Goal: Task Accomplishment & Management: Use online tool/utility

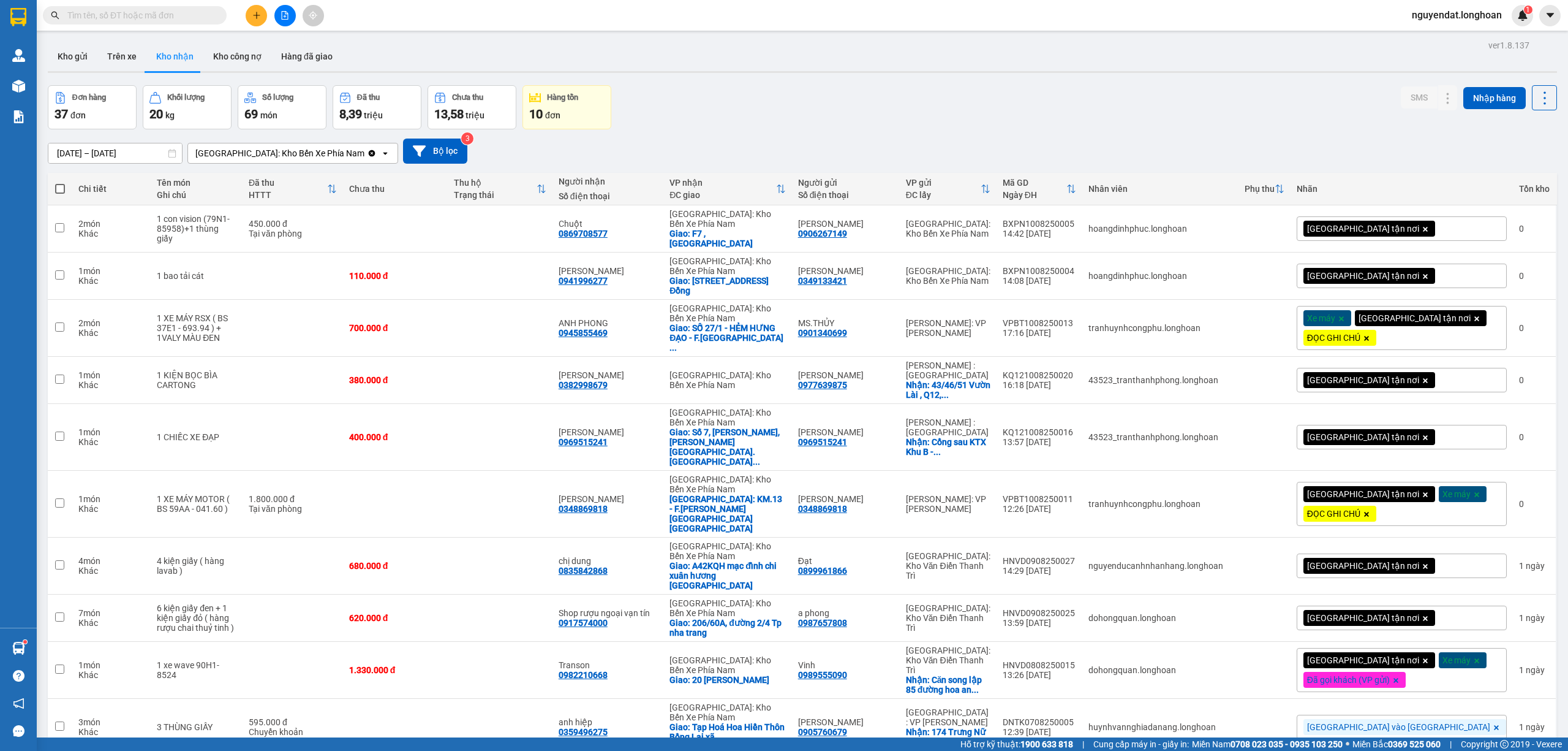
click at [258, 147] on div "[GEOGRAPHIC_DATA]: Kho Bến Xe Phía Nam" at bounding box center [279, 153] width 169 height 13
click at [275, 179] on span "[GEOGRAPHIC_DATA]: VP Trung Tâm [GEOGRAPHIC_DATA]" at bounding box center [274, 186] width 154 height 24
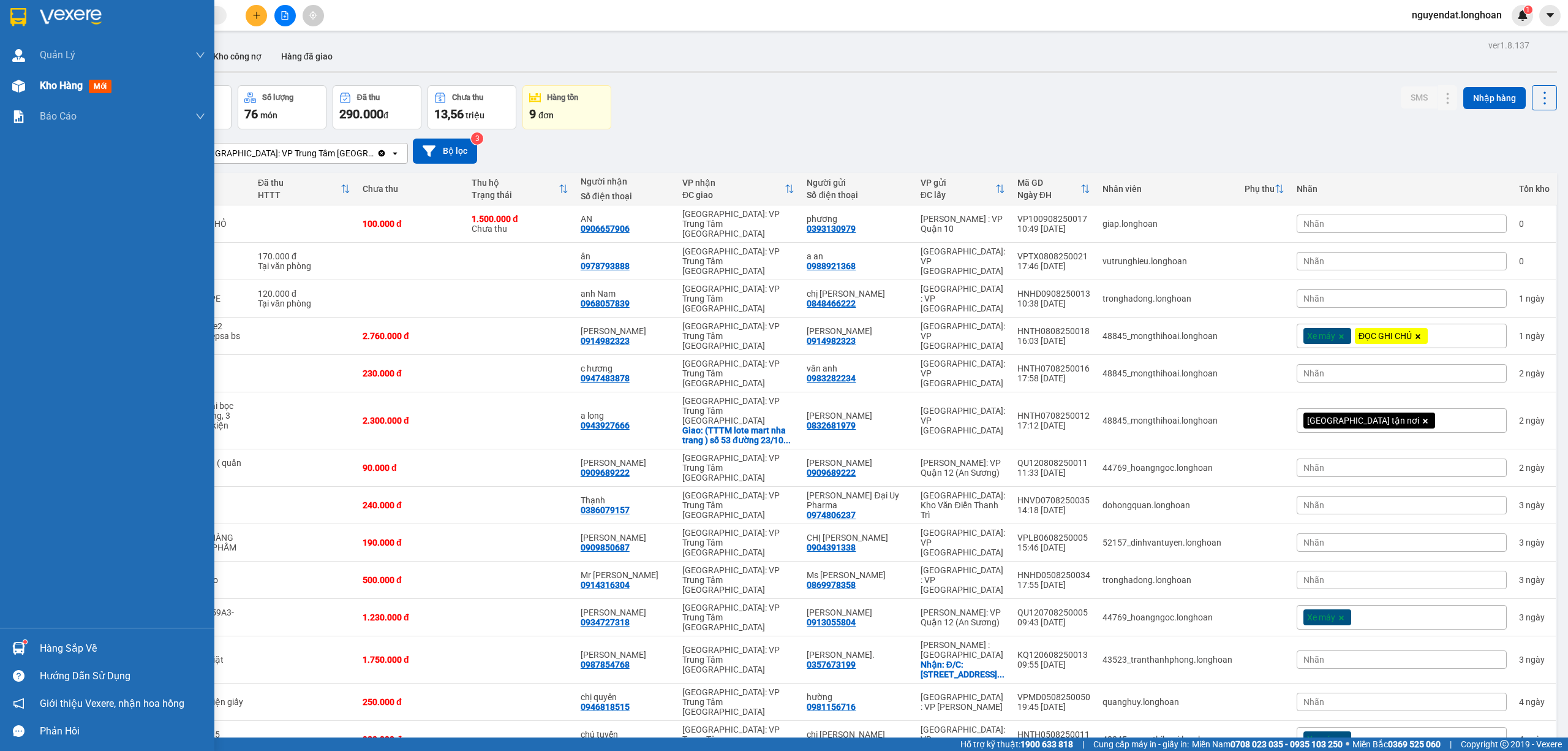
click at [20, 89] on img at bounding box center [18, 85] width 13 height 13
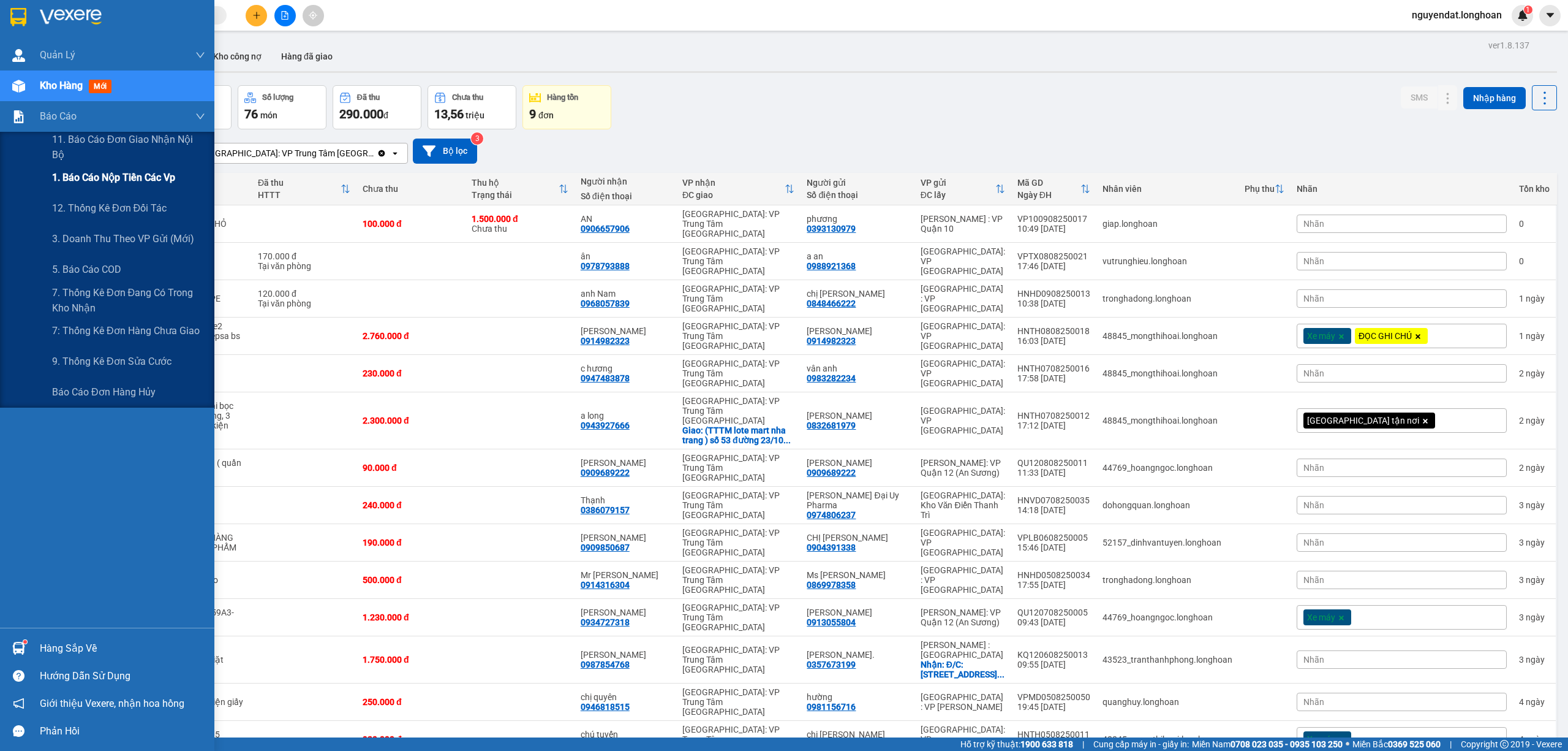
click at [69, 185] on div "1. Báo cáo nộp tiền các vp" at bounding box center [128, 177] width 153 height 31
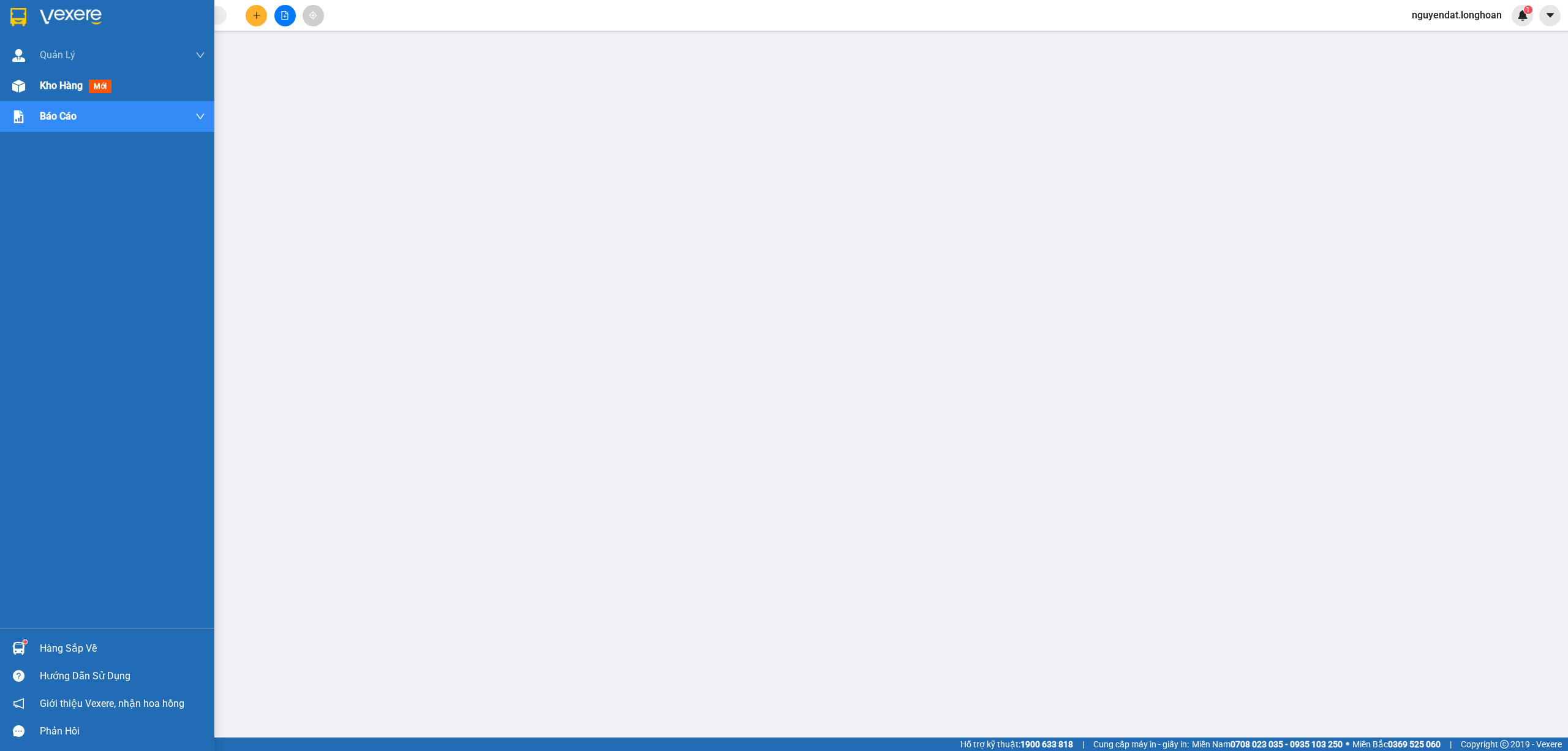
click at [13, 85] on img at bounding box center [18, 85] width 13 height 13
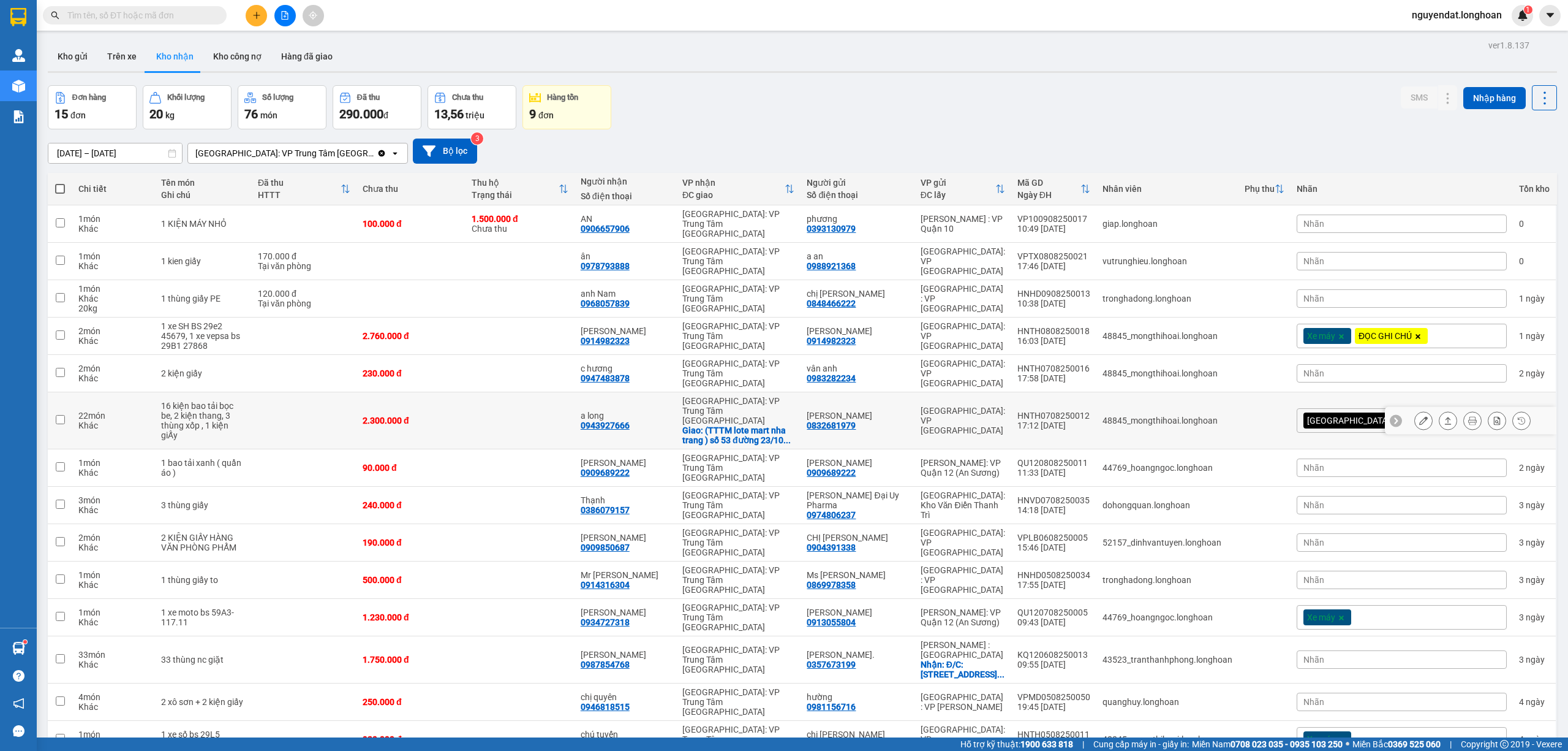
scroll to position [56, 0]
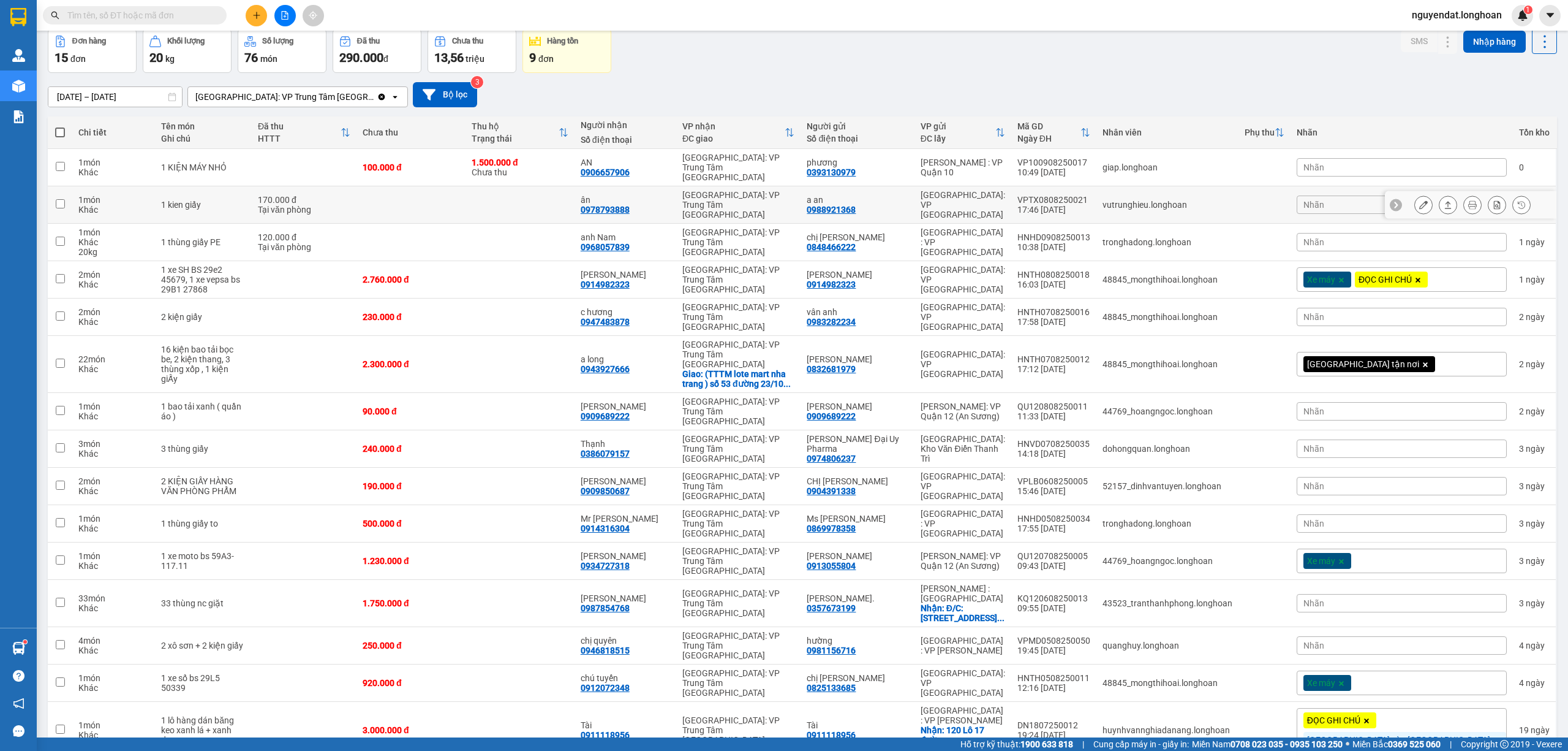
click at [575, 196] on td at bounding box center [520, 205] width 109 height 38
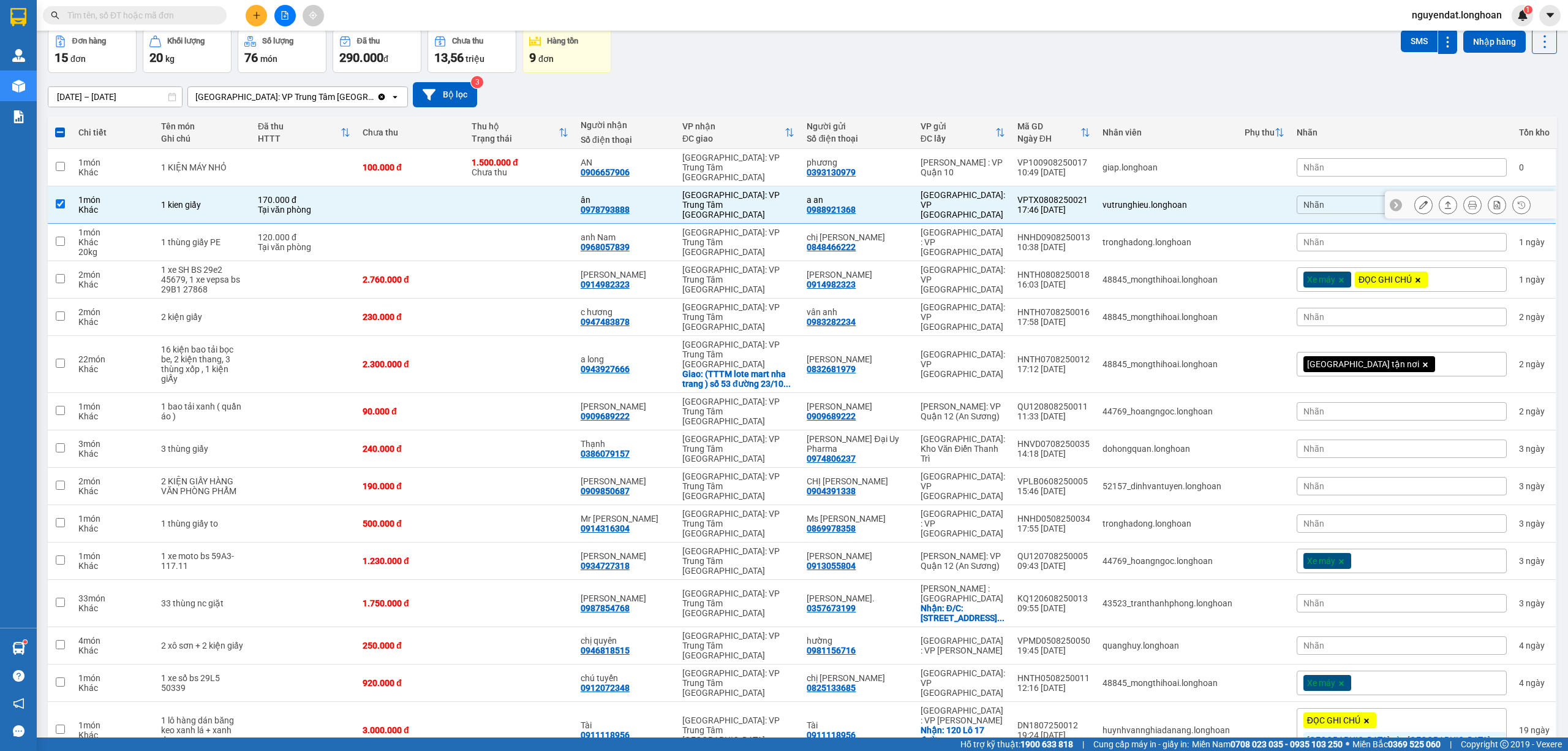
drag, startPoint x: 491, startPoint y: 188, endPoint x: 486, endPoint y: 203, distance: 15.8
click at [465, 188] on td at bounding box center [411, 205] width 109 height 38
checkbox input "false"
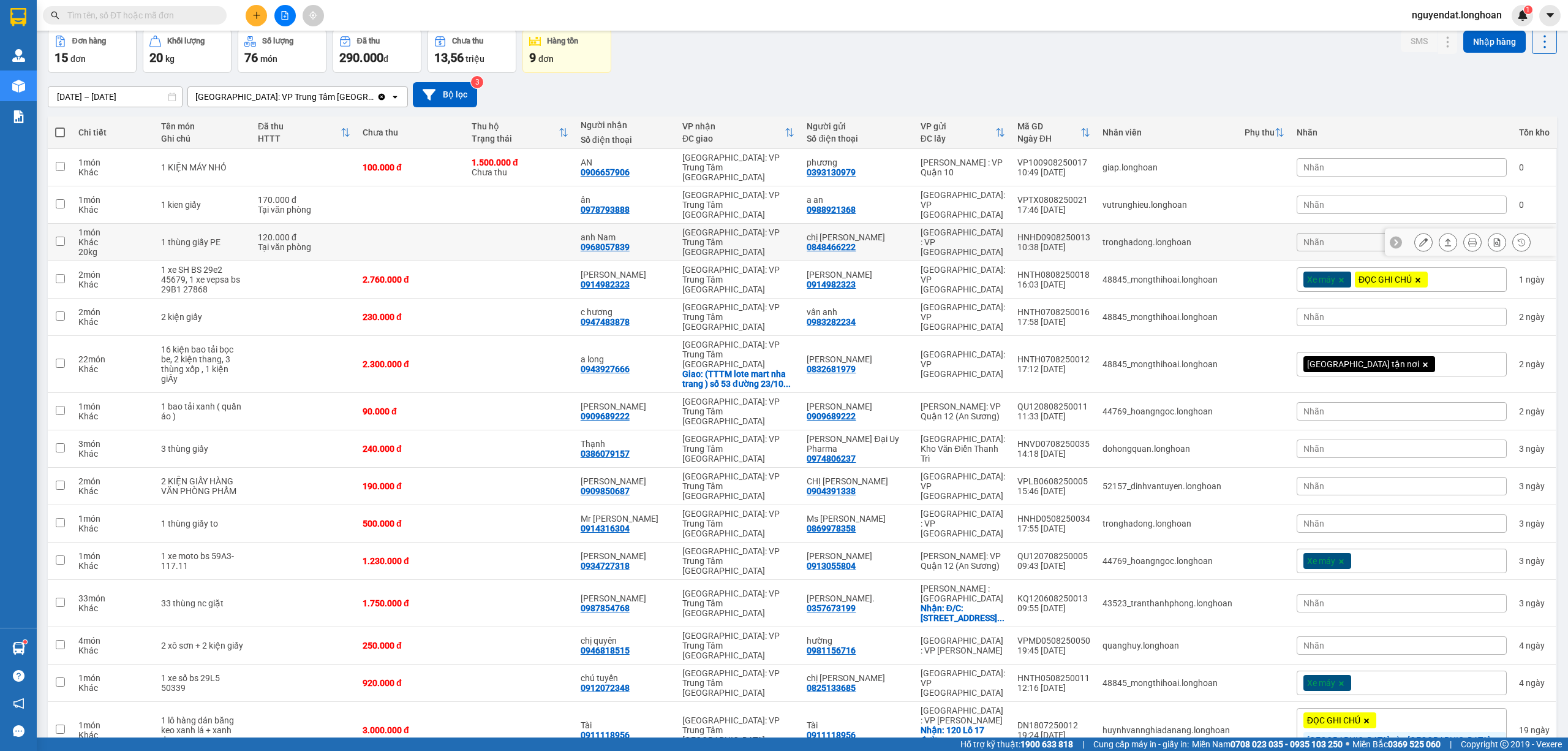
scroll to position [0, 0]
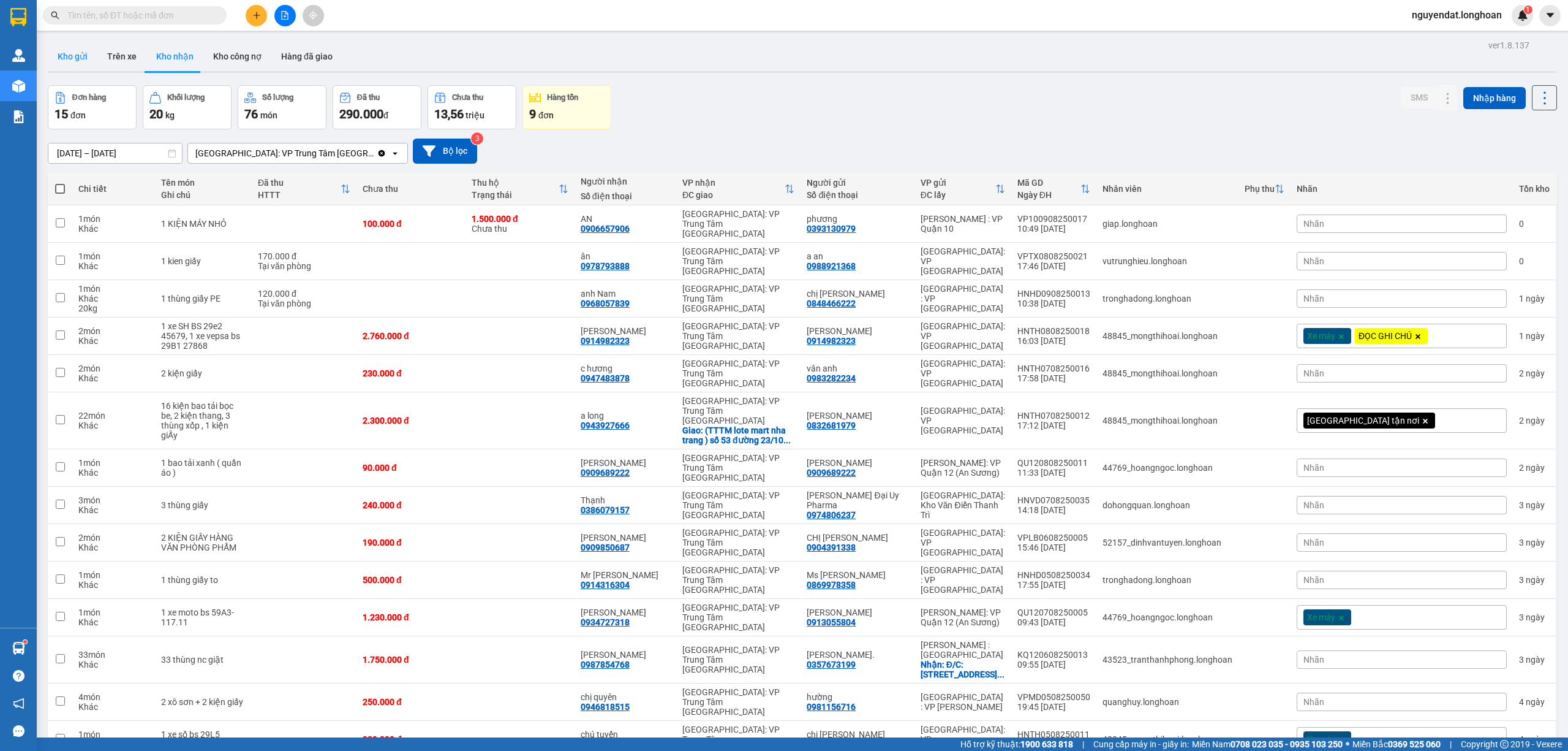
click at [95, 59] on button "Kho gửi" at bounding box center [72, 56] width 49 height 29
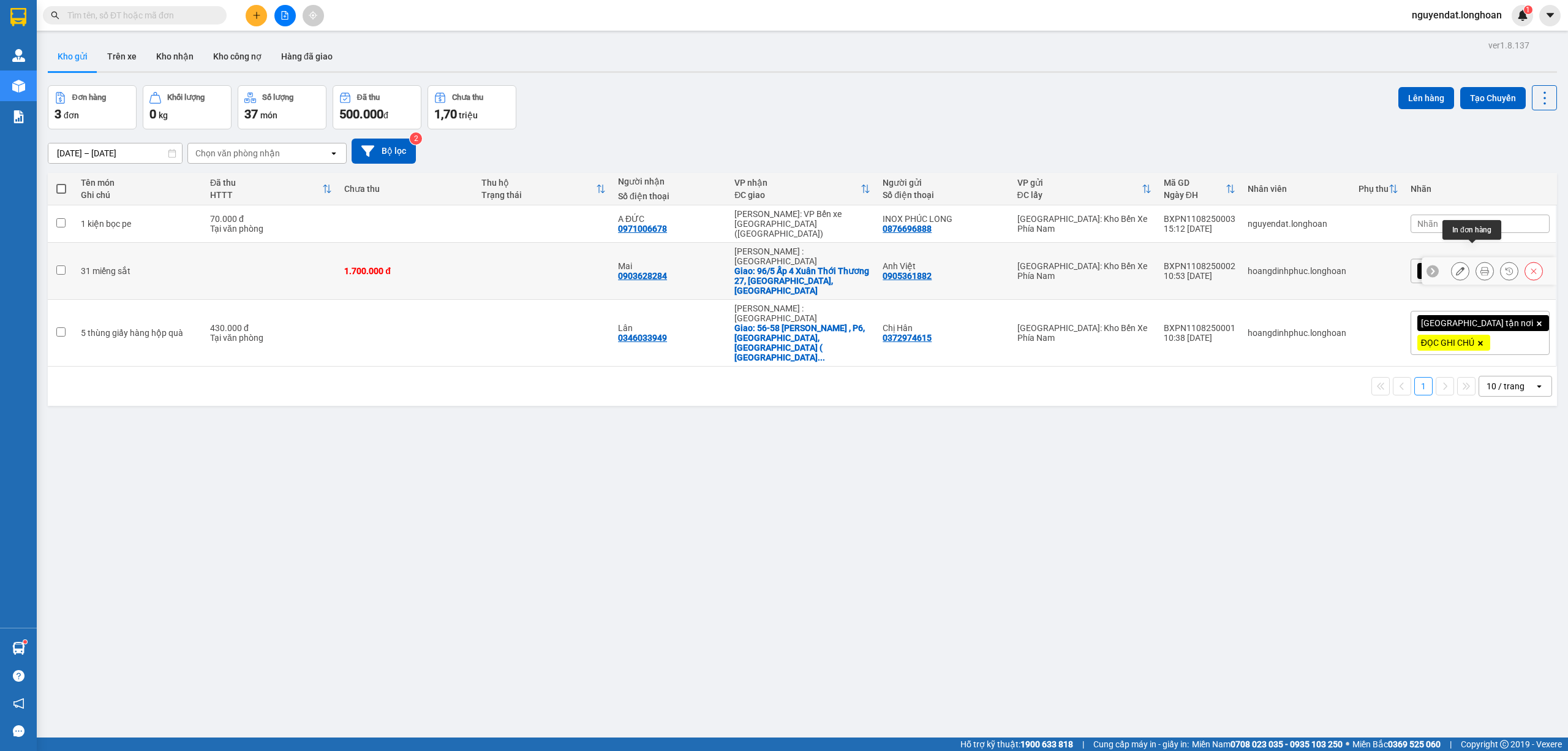
click at [1480, 266] on icon at bounding box center [1484, 270] width 8 height 8
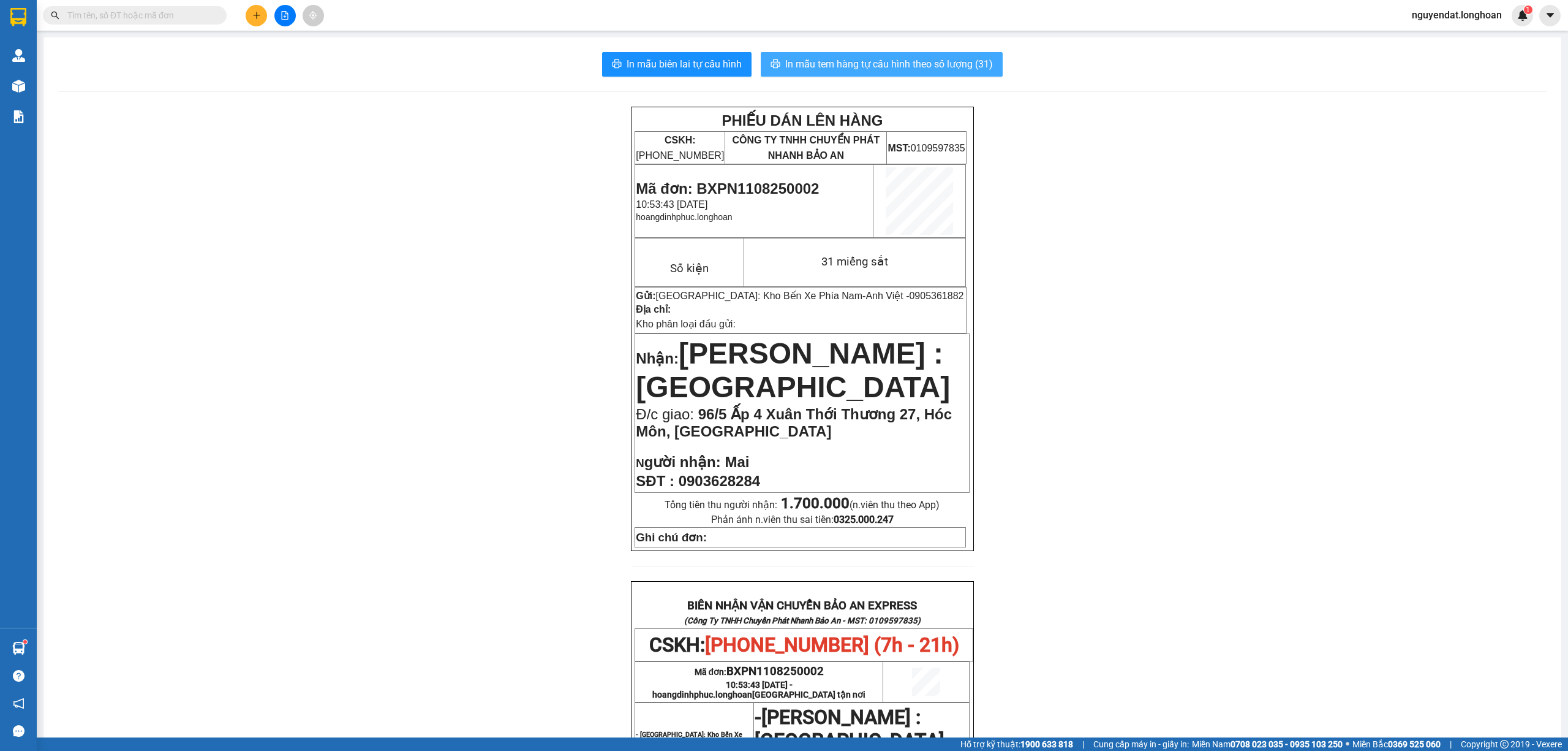
click at [848, 76] on button "In mẫu tem hàng tự cấu hình theo số lượng (31)" at bounding box center [881, 64] width 242 height 24
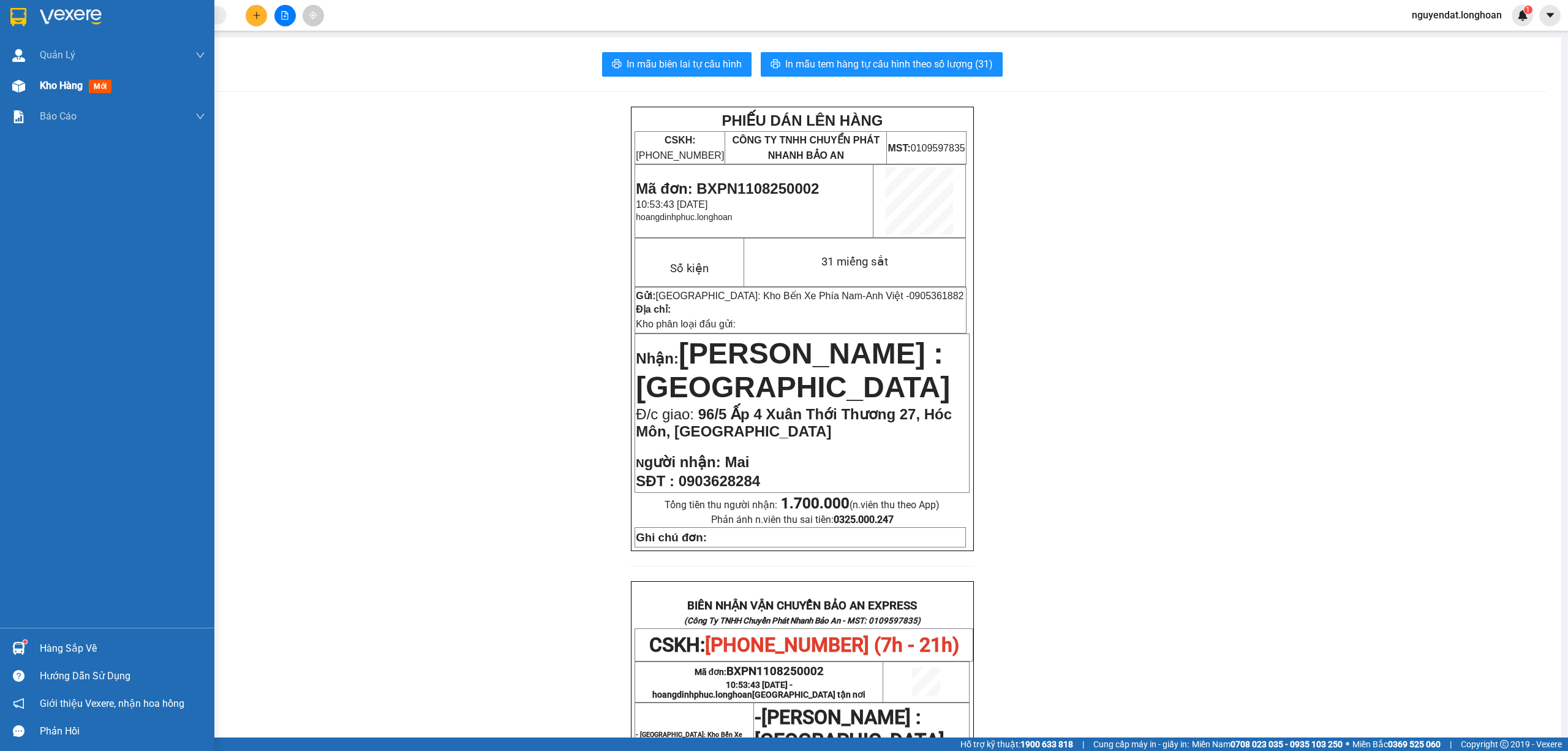
click at [52, 94] on div "Kho hàng mới" at bounding box center [123, 85] width 166 height 31
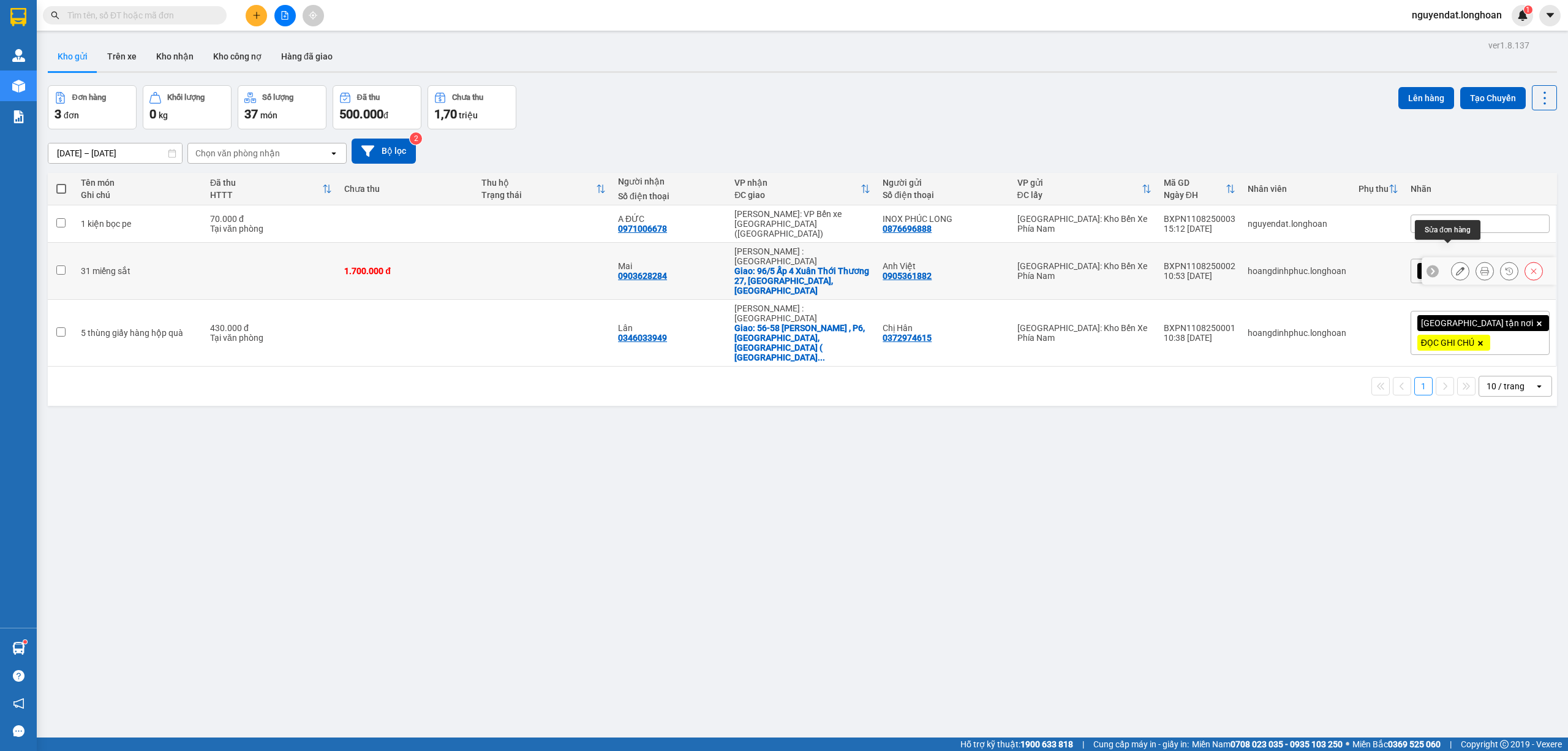
click at [1456, 266] on icon at bounding box center [1460, 270] width 8 height 8
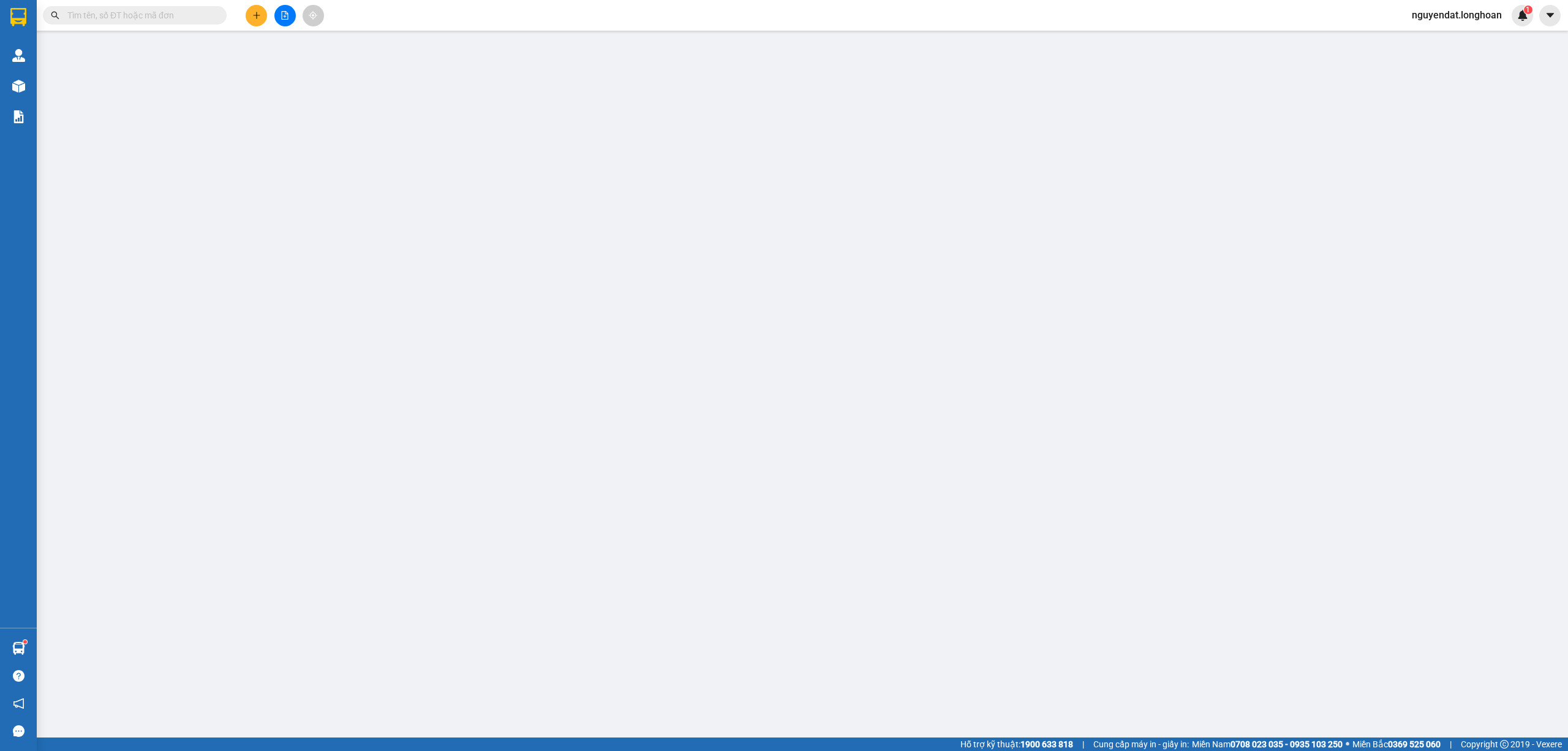
type input "0905361882"
type input "Anh Việt"
type input "0903628284"
type input "Mai"
checkbox input "true"
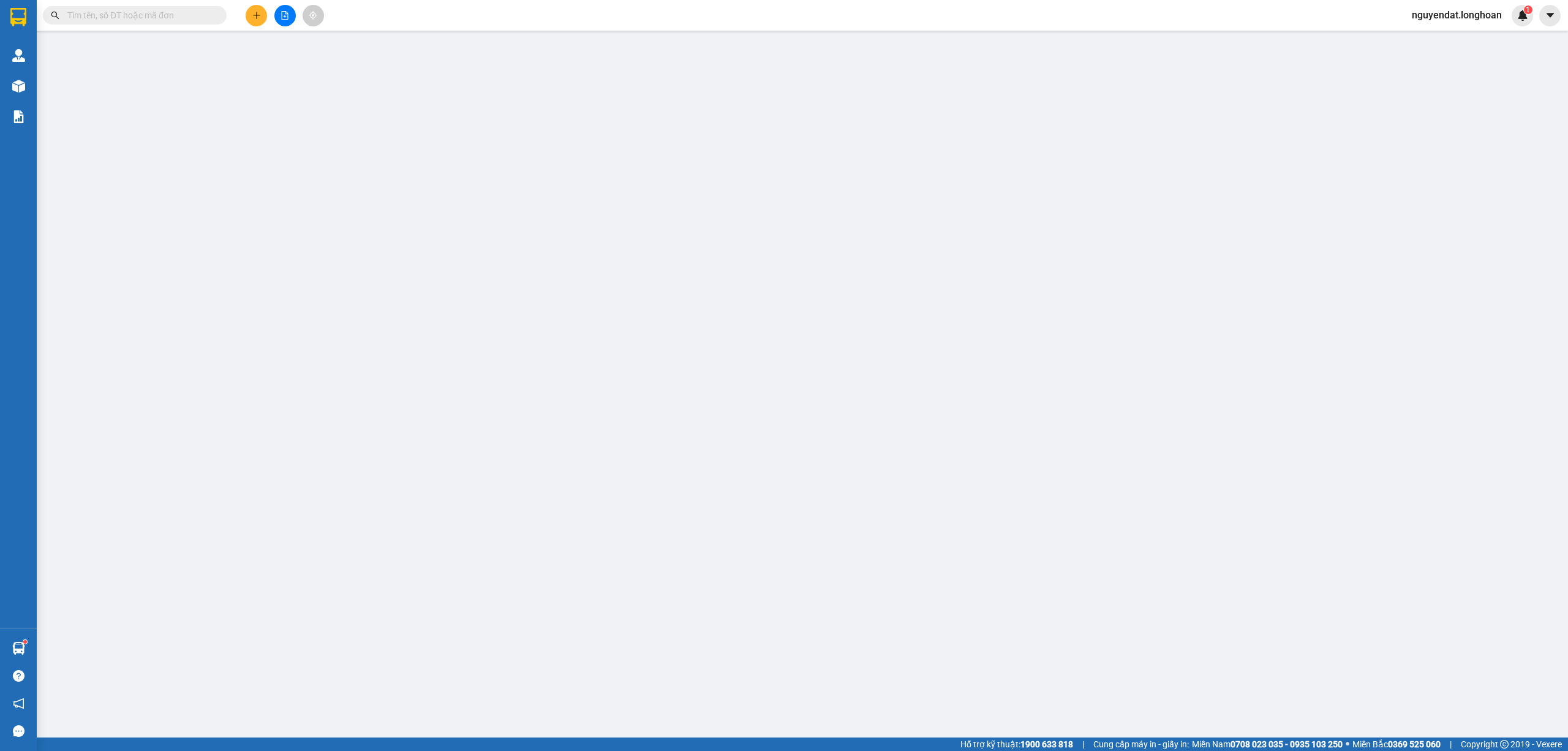
type input "96/5 Ấp 4 Xuân Thới Thương 27, Hóc Môn, TP HCM"
type input "1.700.000"
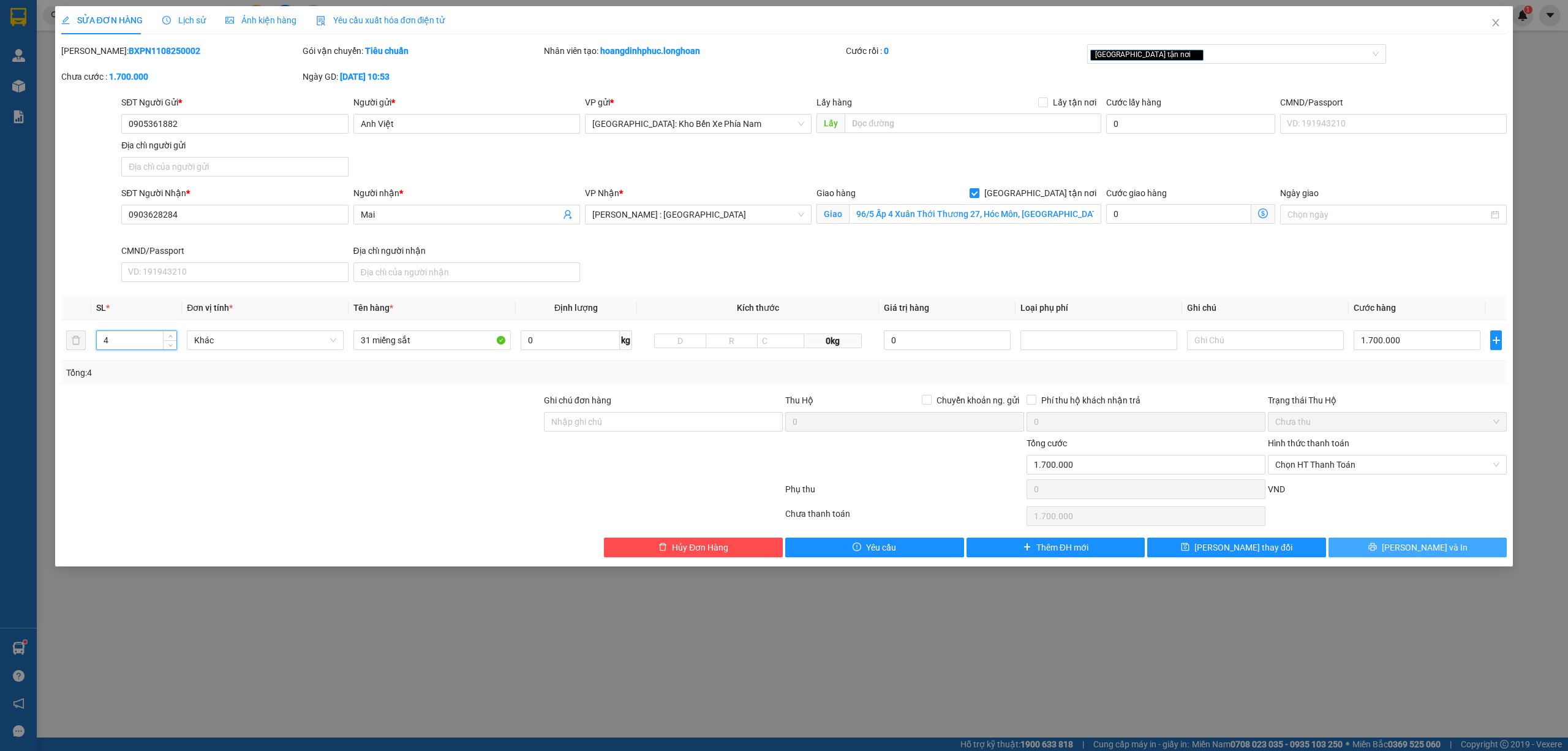
type input "4"
click at [1419, 545] on span "Lưu và In" at bounding box center [1424, 548] width 85 height 13
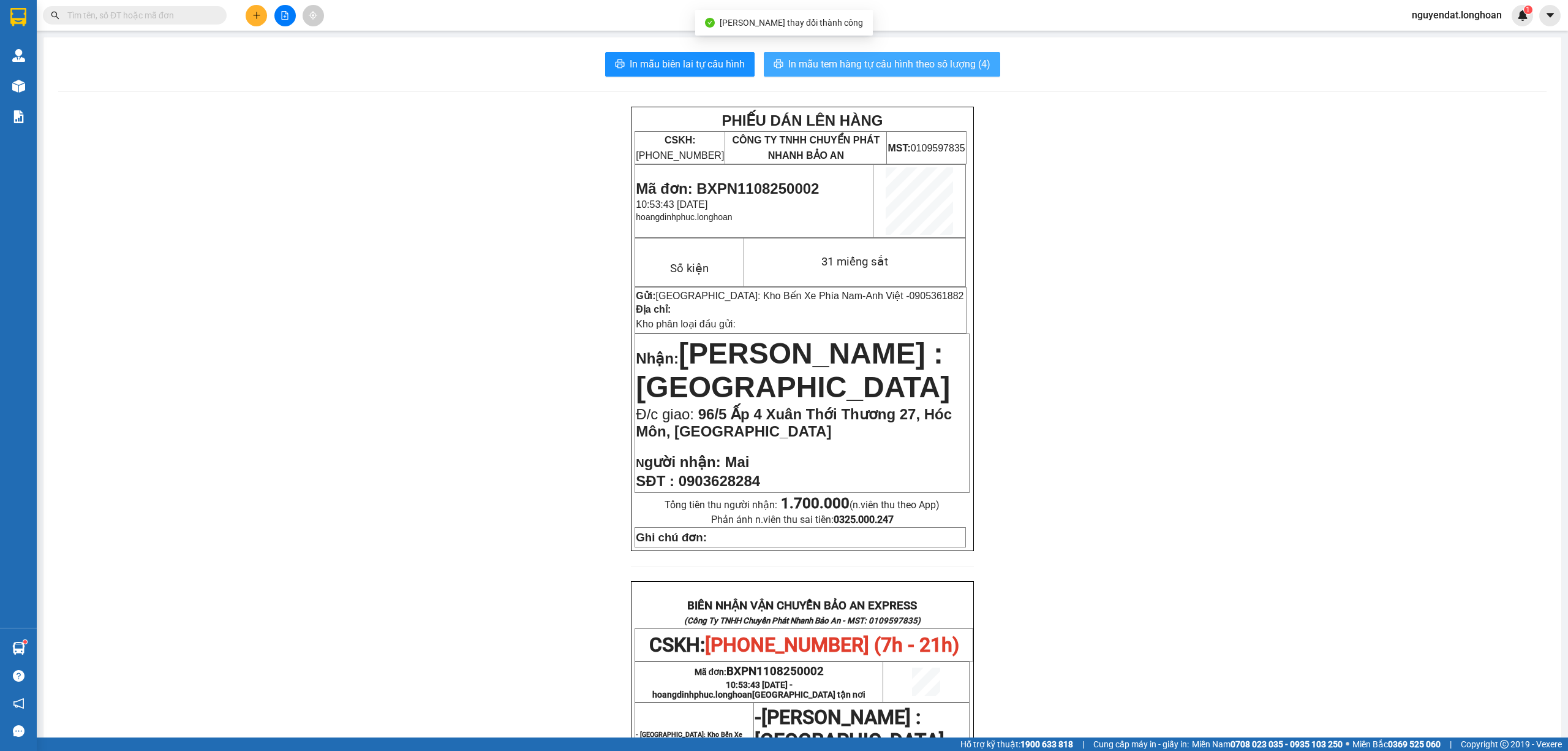
click at [910, 72] on span "In mẫu tem hàng tự cấu hình theo số lượng (4)" at bounding box center [889, 64] width 202 height 15
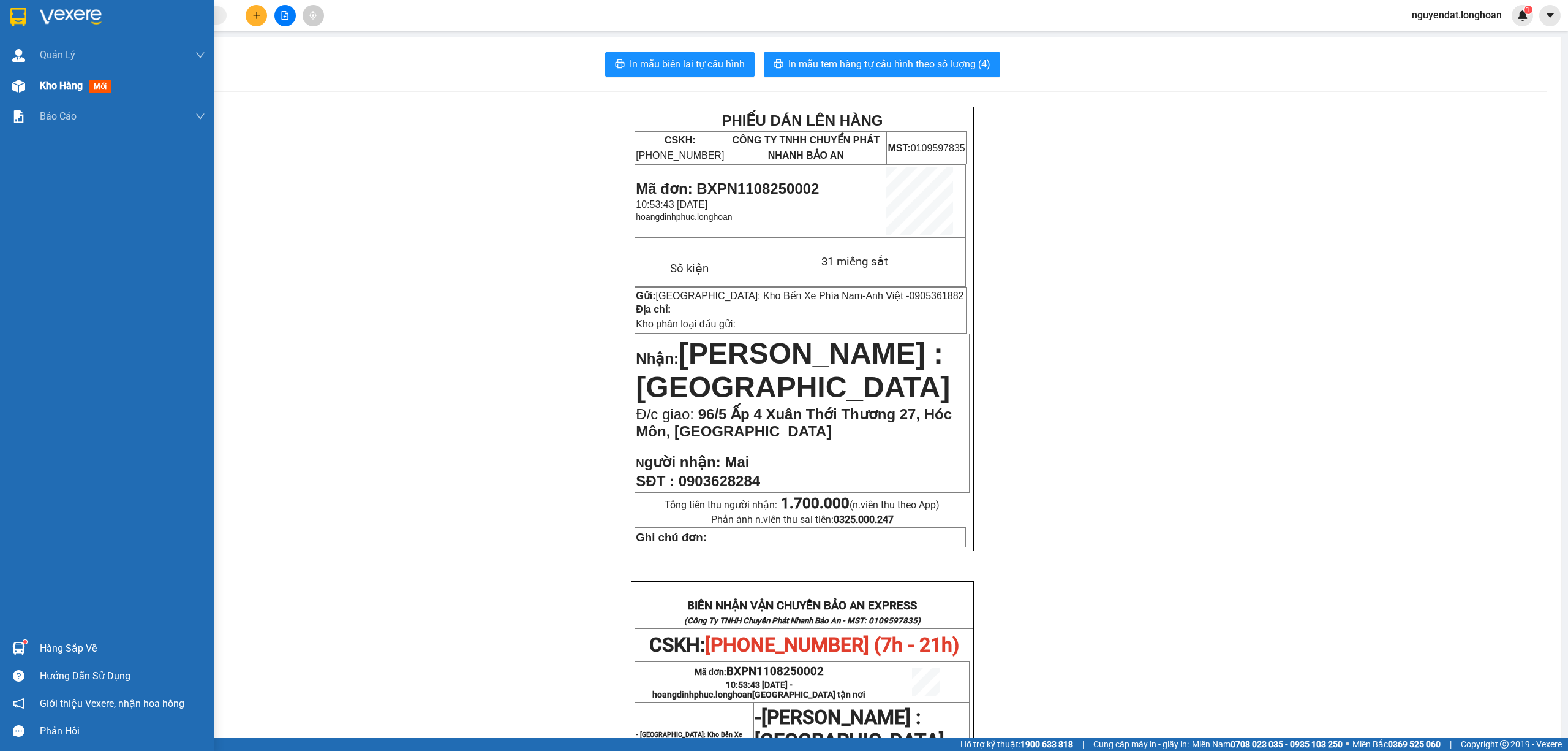
click at [20, 89] on img at bounding box center [18, 85] width 13 height 13
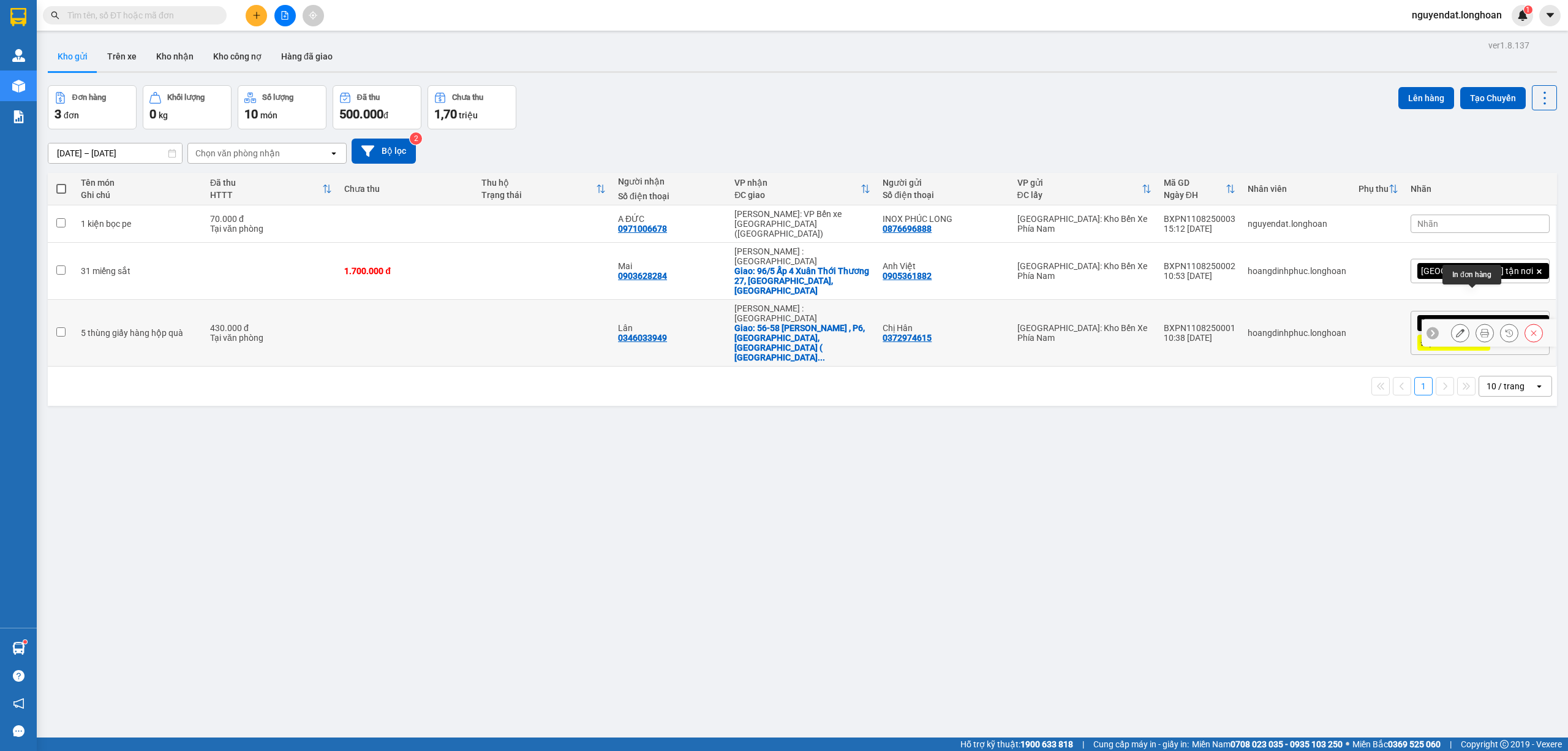
click at [1480, 328] on icon at bounding box center [1484, 332] width 8 height 8
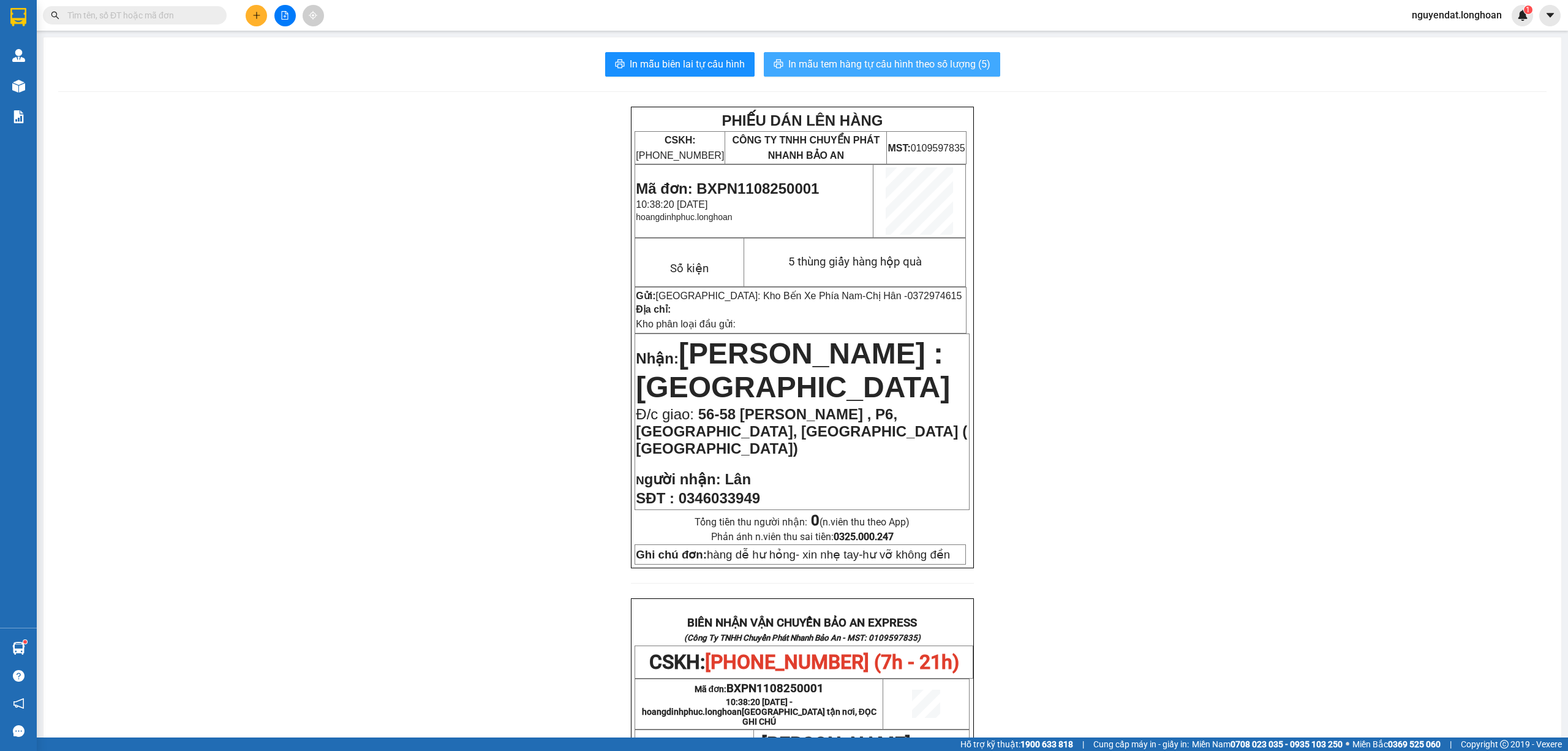
click at [913, 55] on button "In mẫu tem hàng tự cấu hình theo số lượng (5)" at bounding box center [882, 64] width 237 height 24
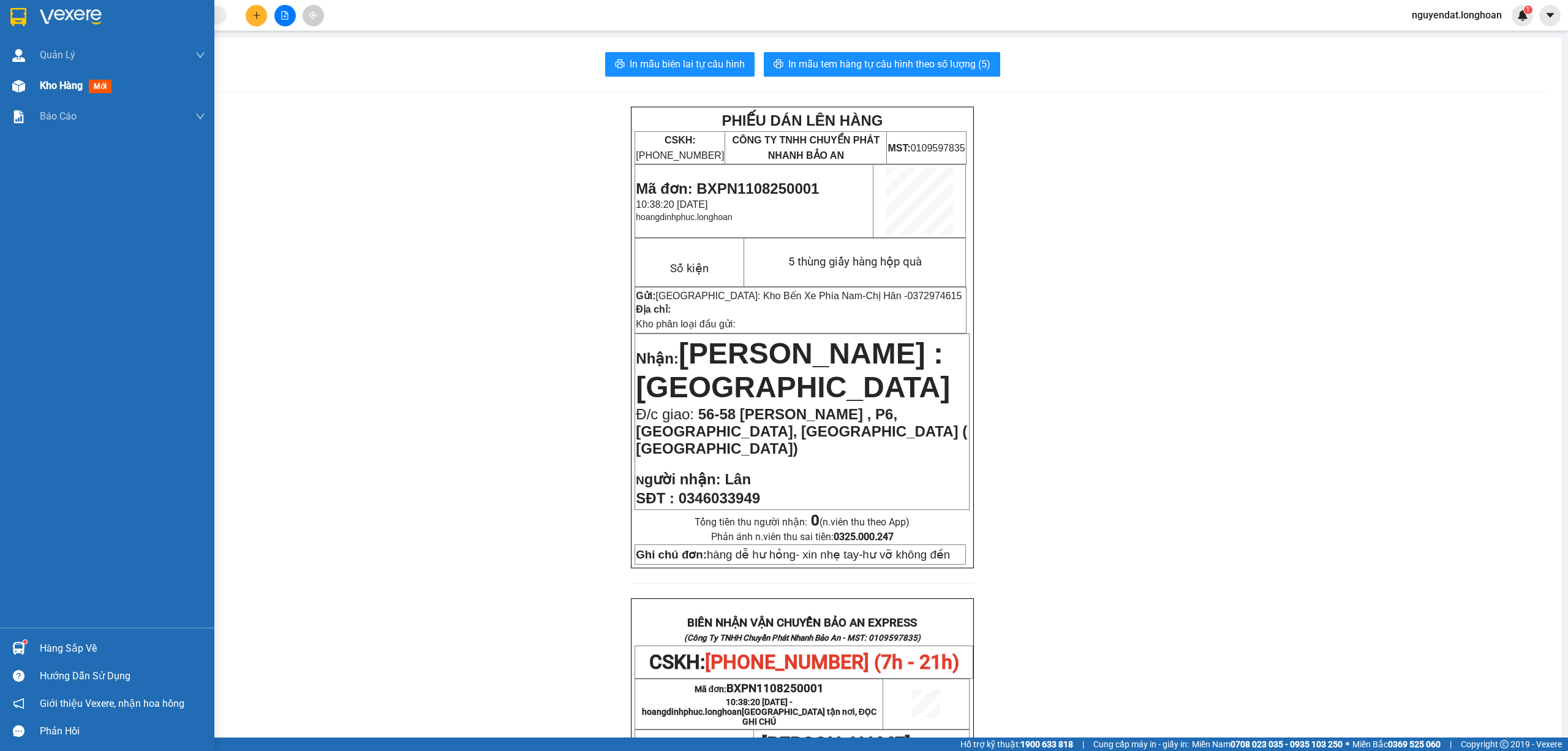
click at [51, 78] on div "Kho hàng mới" at bounding box center [78, 85] width 76 height 15
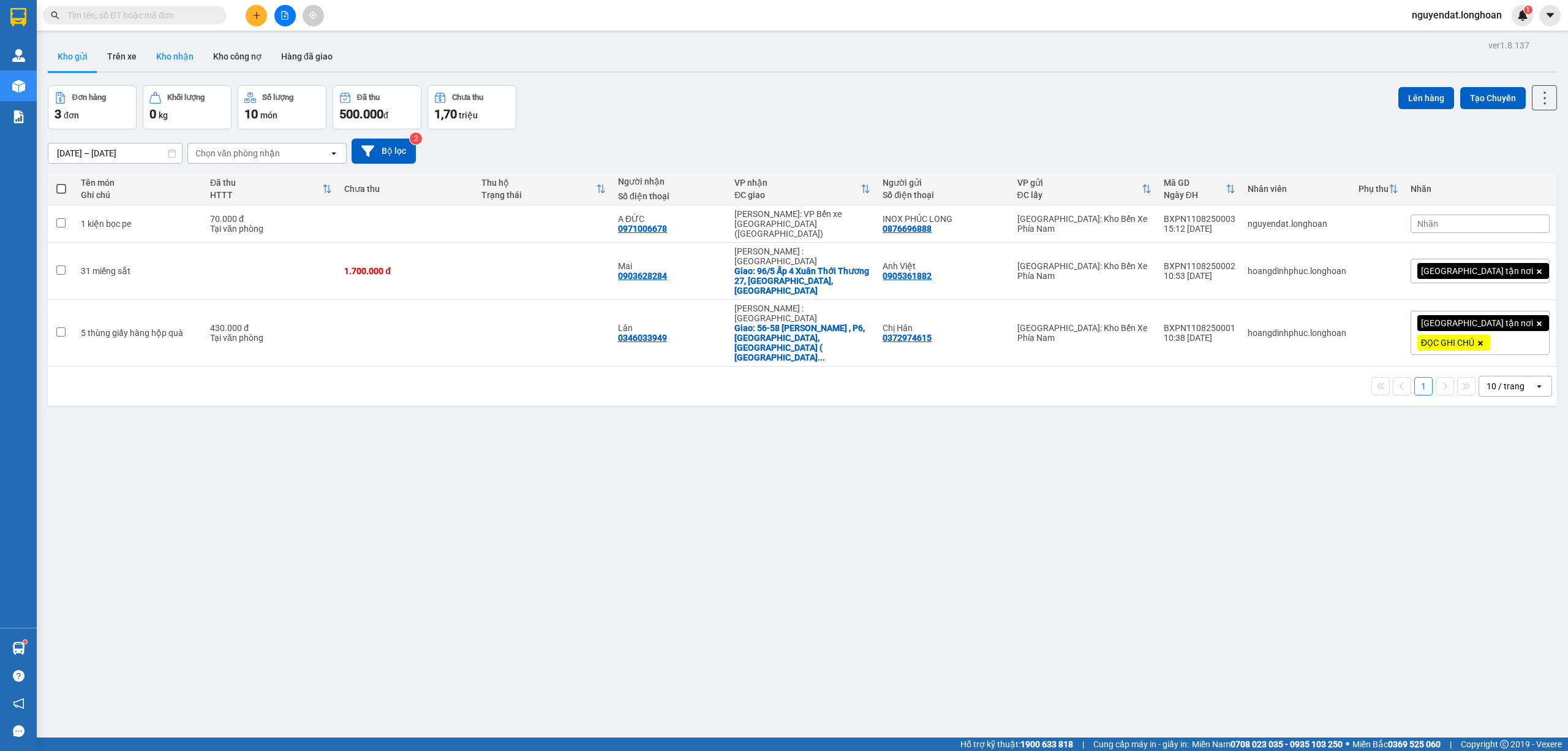
click at [169, 60] on button "Kho nhận" at bounding box center [175, 56] width 57 height 29
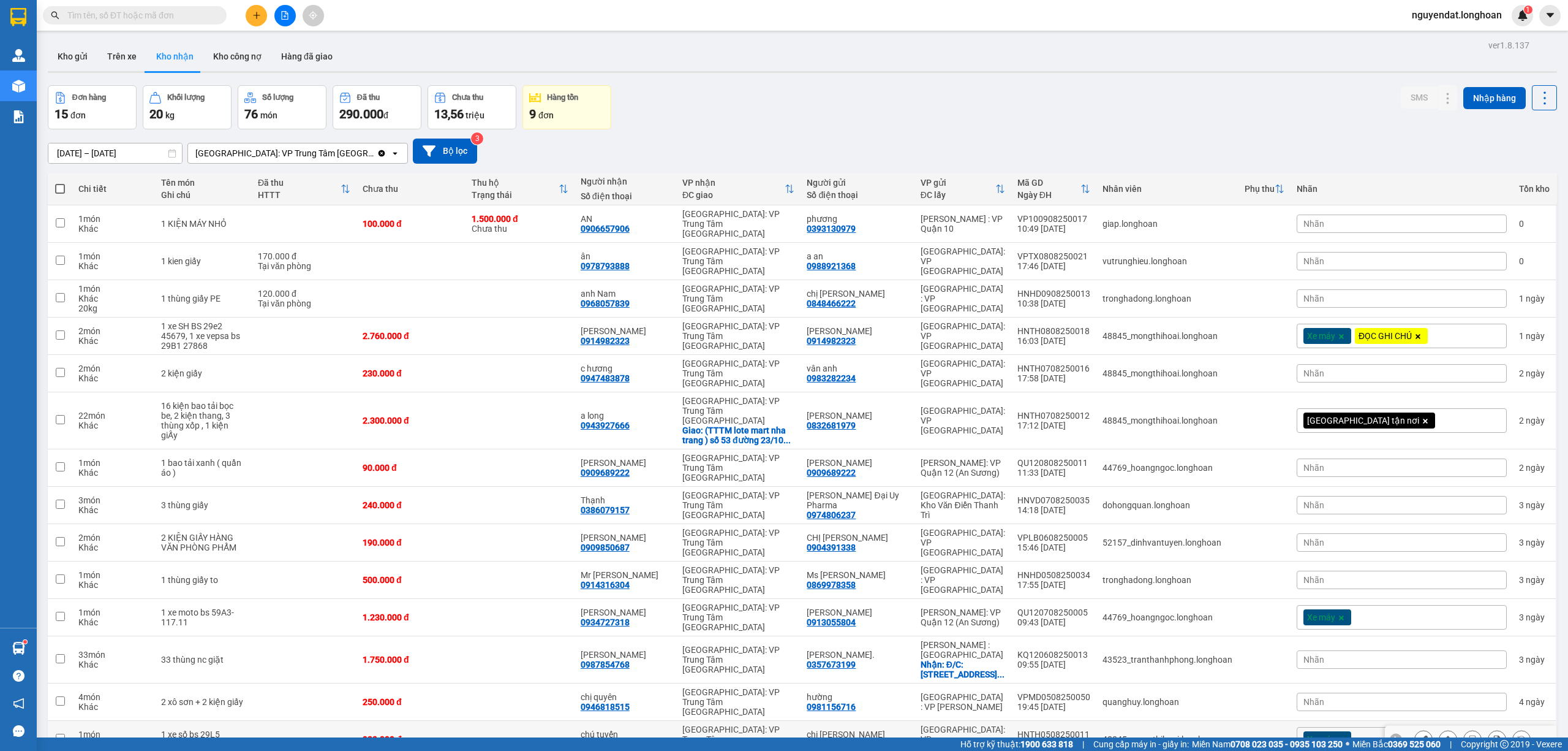
scroll to position [56, 0]
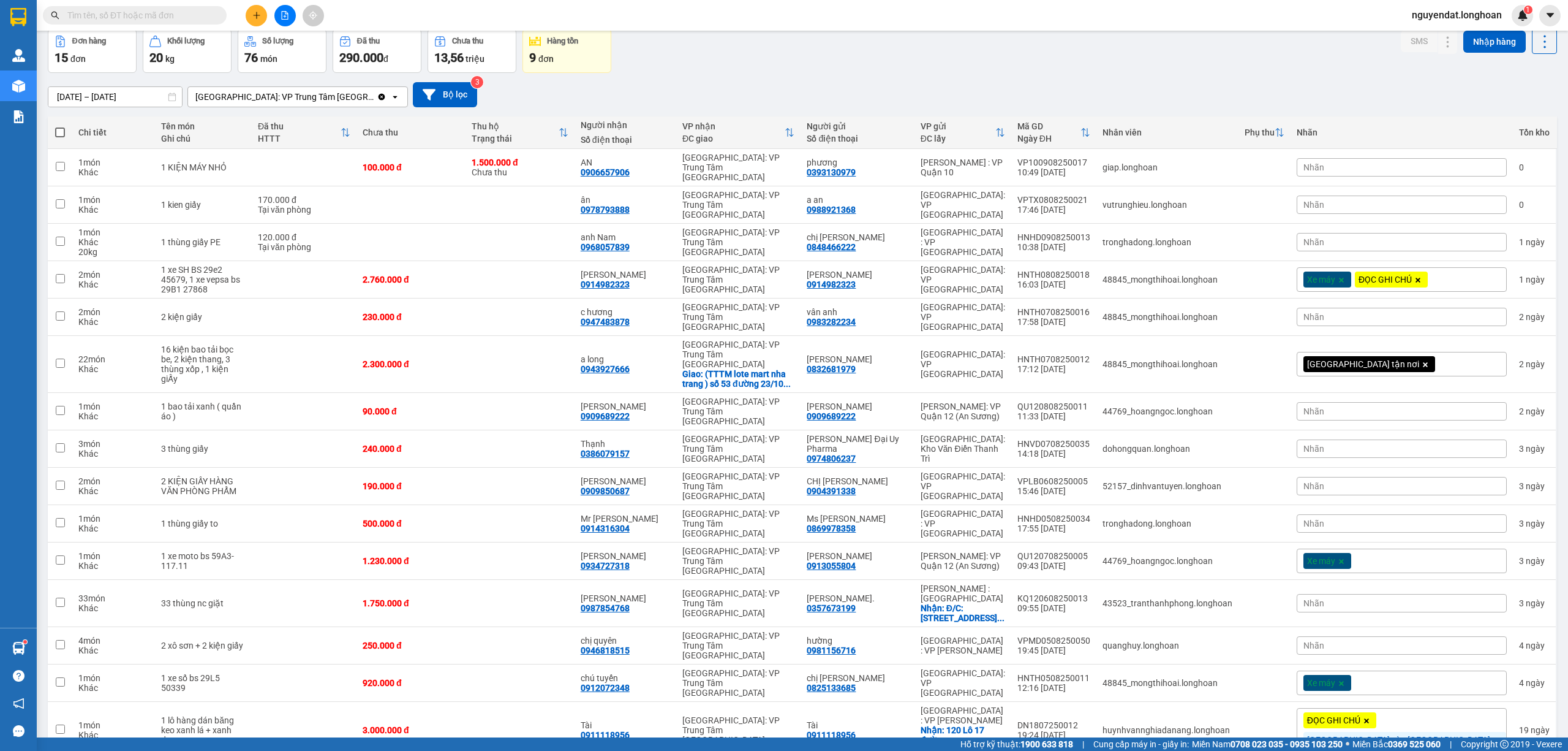
drag, startPoint x: 277, startPoint y: 85, endPoint x: 273, endPoint y: 94, distance: 9.8
click at [275, 89] on div "13/07/2025 – 11/08/2025 Press the down arrow key to interact with the calendar …" at bounding box center [802, 95] width 1509 height 25
click at [273, 98] on div "[GEOGRAPHIC_DATA]: VP Trung Tâm [GEOGRAPHIC_DATA]" at bounding box center [284, 96] width 179 height 13
click at [306, 147] on div "[GEOGRAPHIC_DATA]: Kho Bến Xe Phía Nam" at bounding box center [284, 164] width 196 height 34
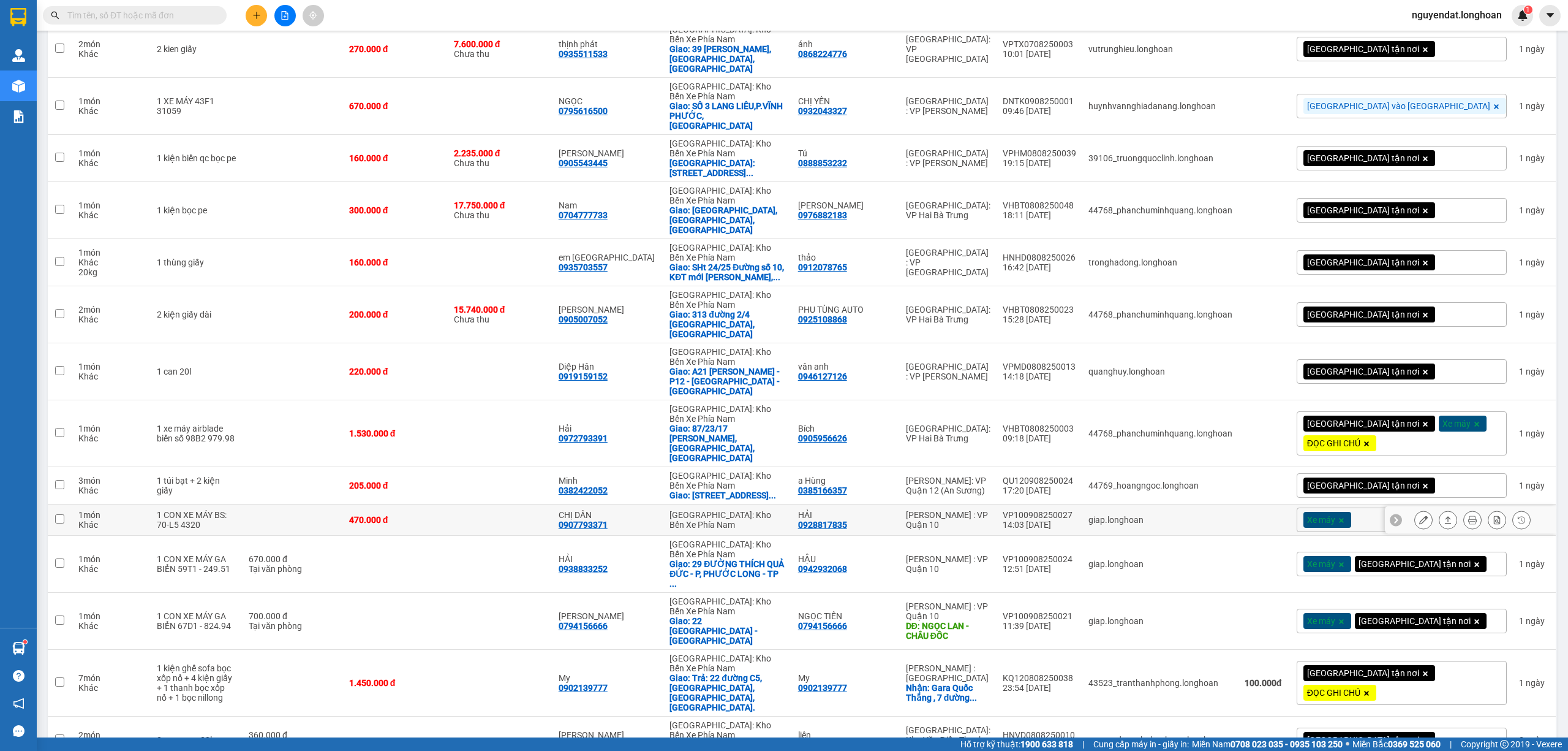
scroll to position [954, 0]
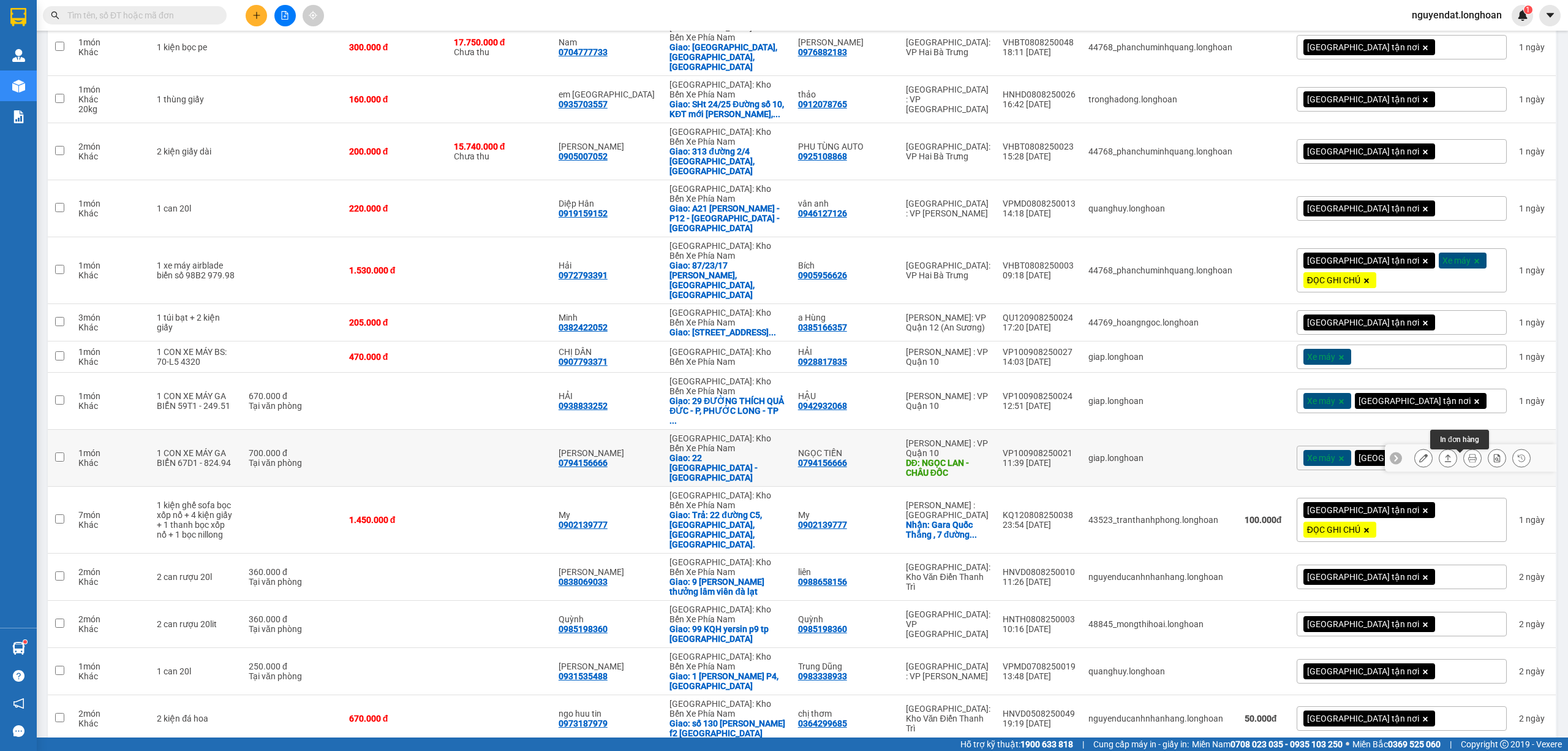
click at [1468, 457] on icon at bounding box center [1472, 458] width 8 height 8
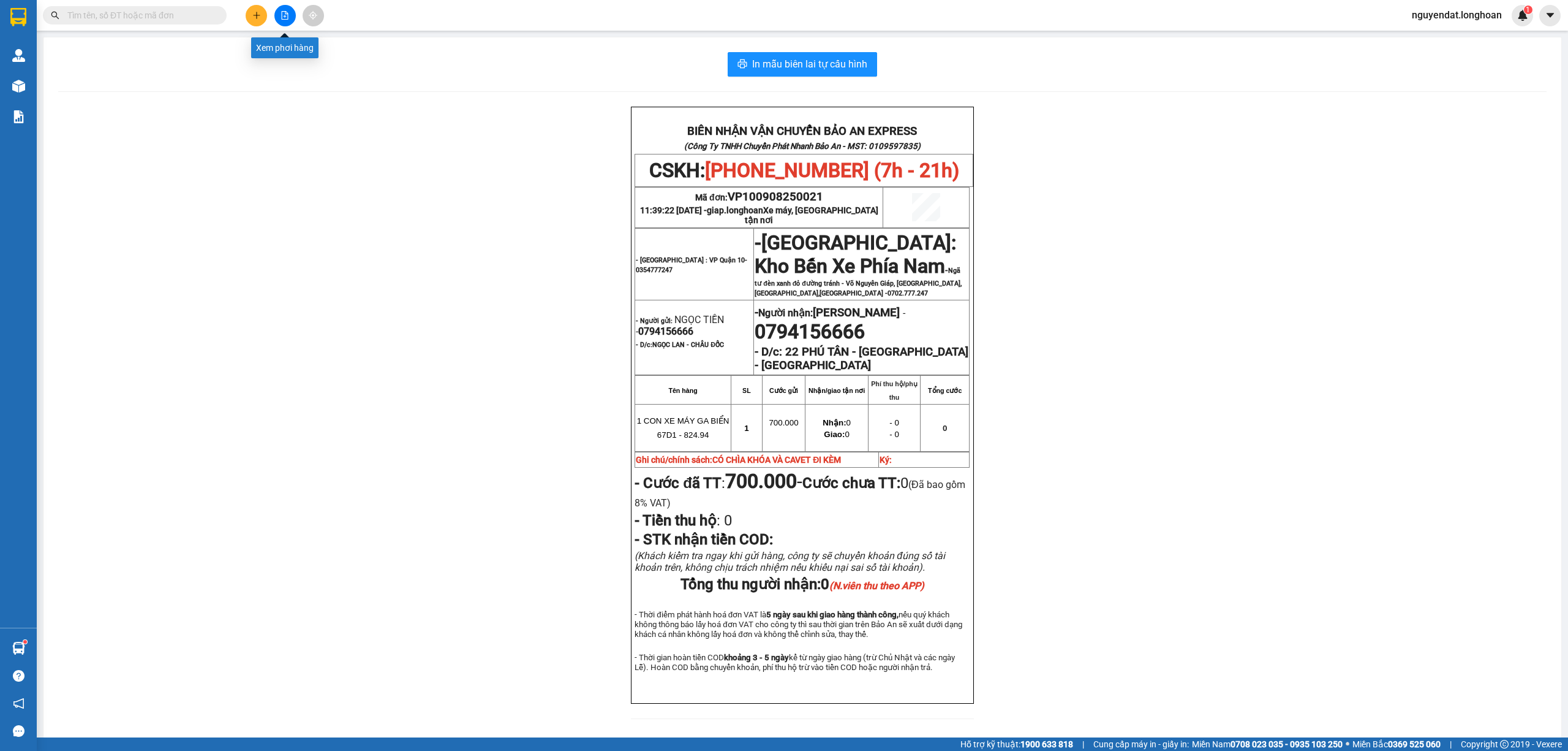
click at [280, 19] on button at bounding box center [285, 16] width 22 height 22
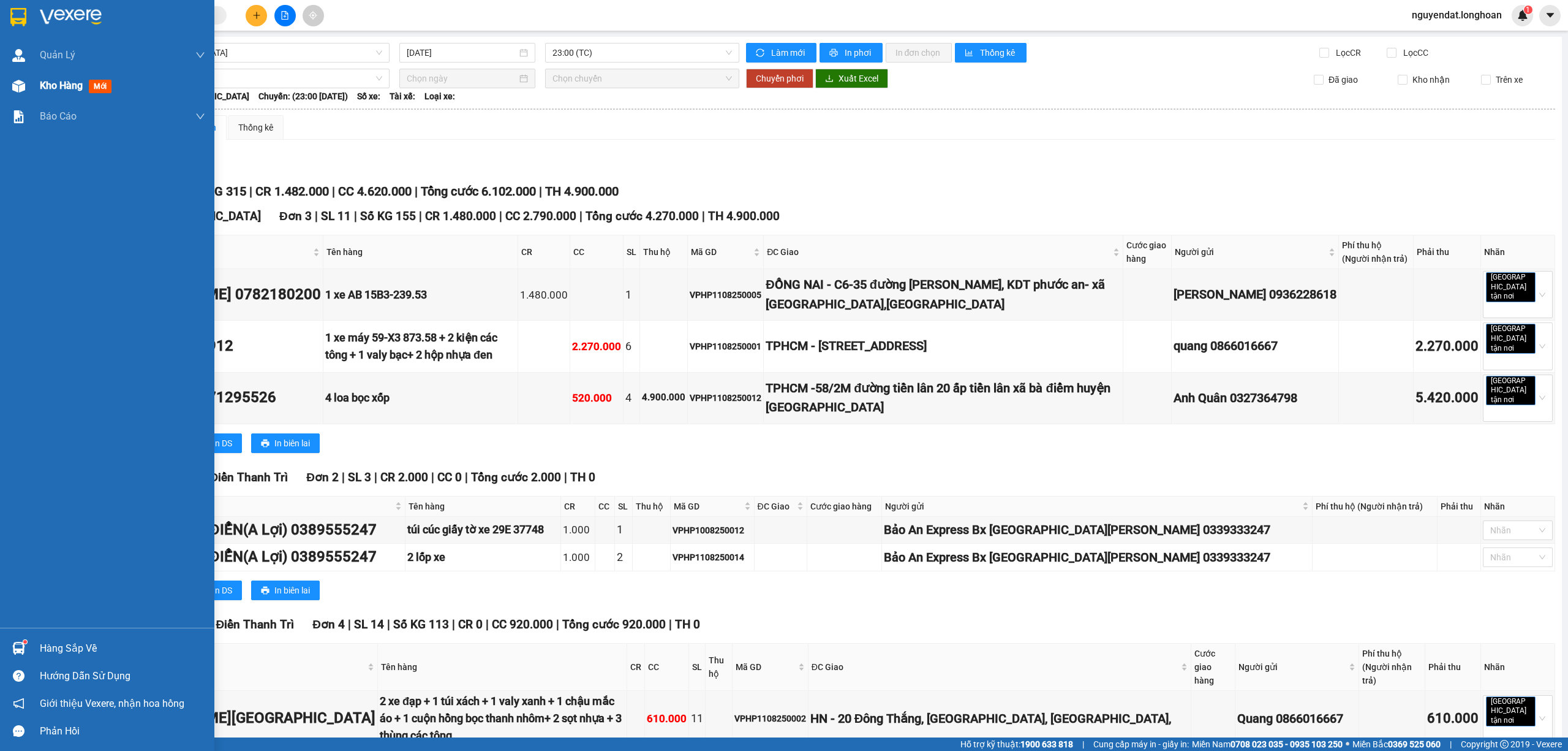
click at [56, 88] on span "Kho hàng" at bounding box center [61, 85] width 43 height 12
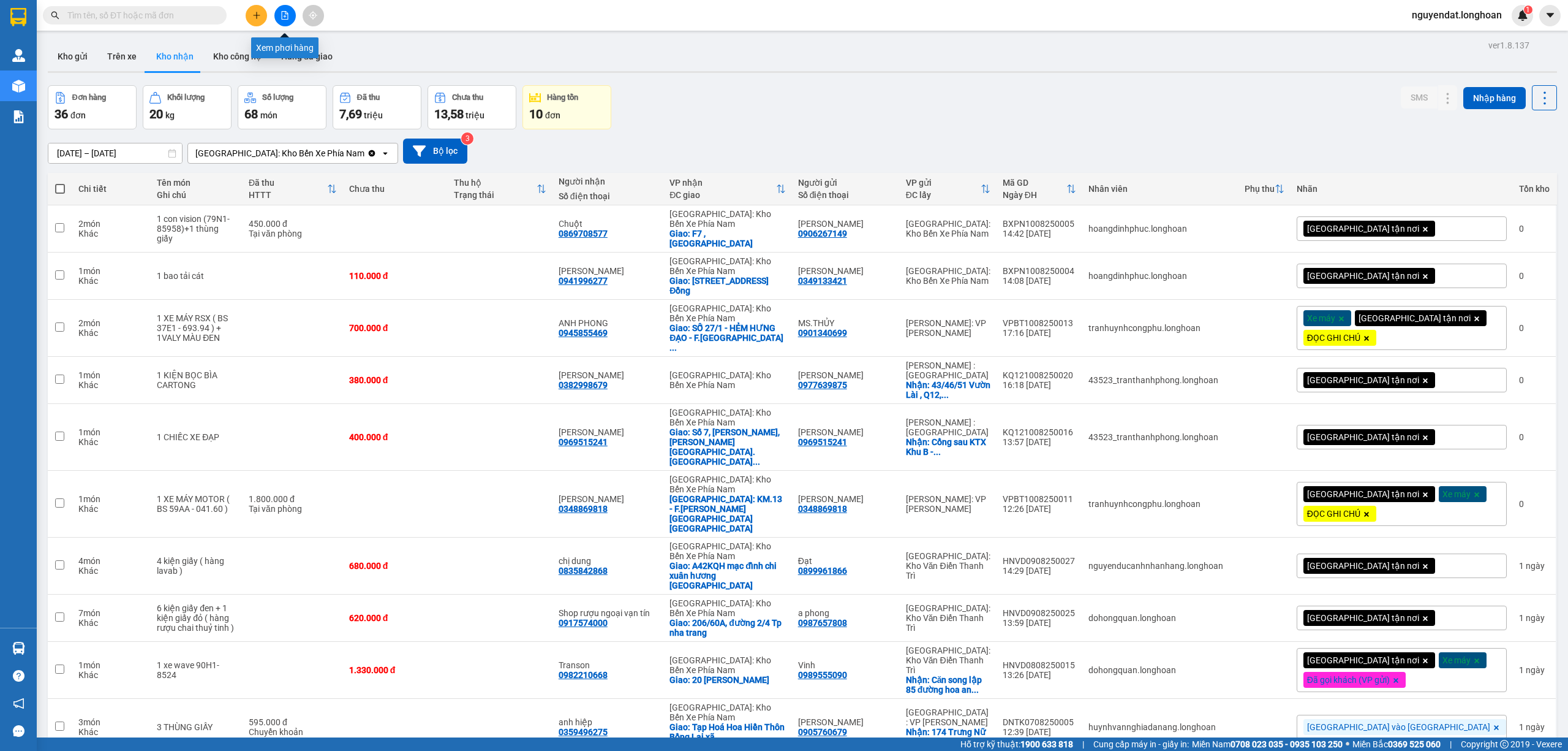
click at [288, 18] on icon "file-add" at bounding box center [284, 15] width 8 height 8
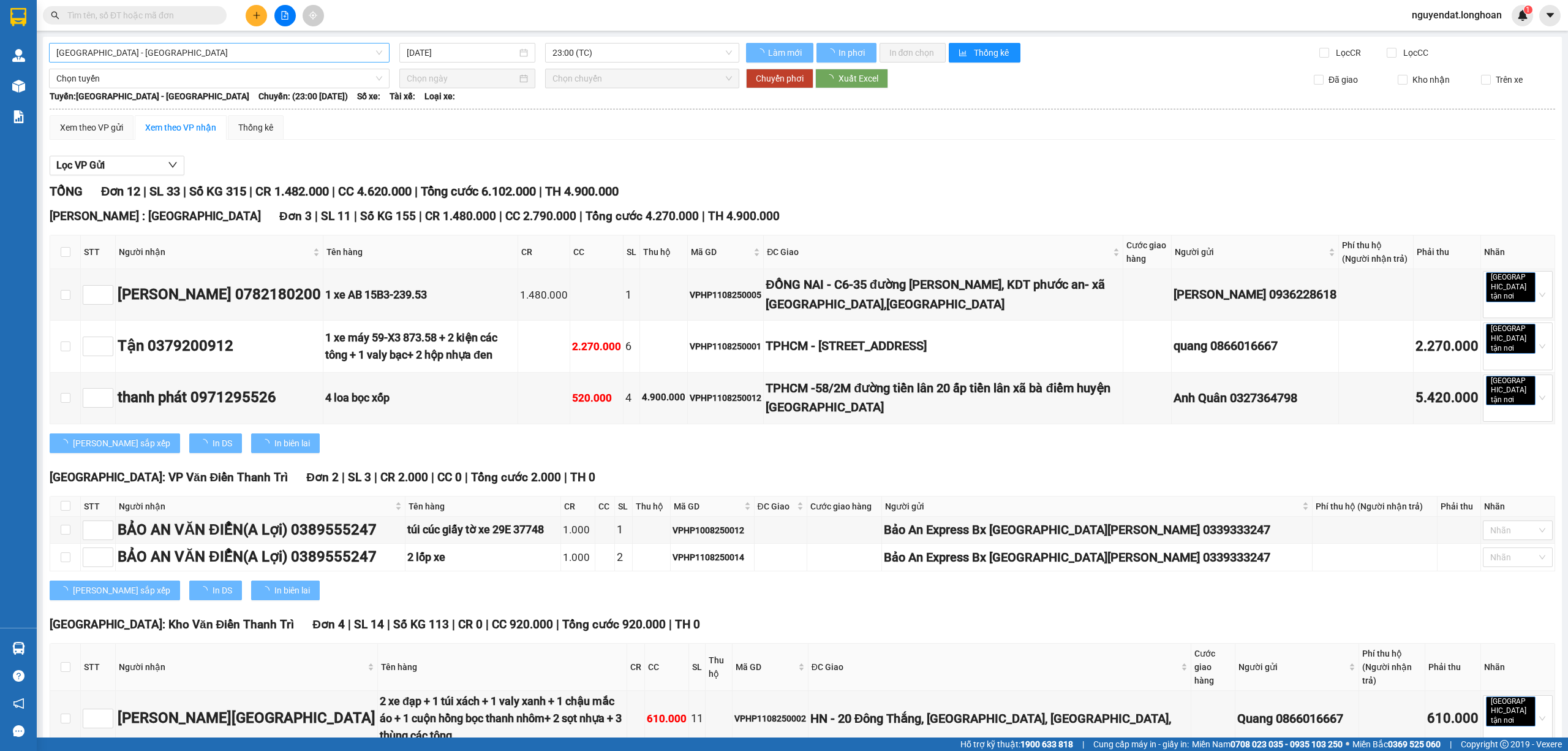
click at [216, 55] on span "[GEOGRAPHIC_DATA] - [GEOGRAPHIC_DATA]" at bounding box center [218, 53] width 325 height 18
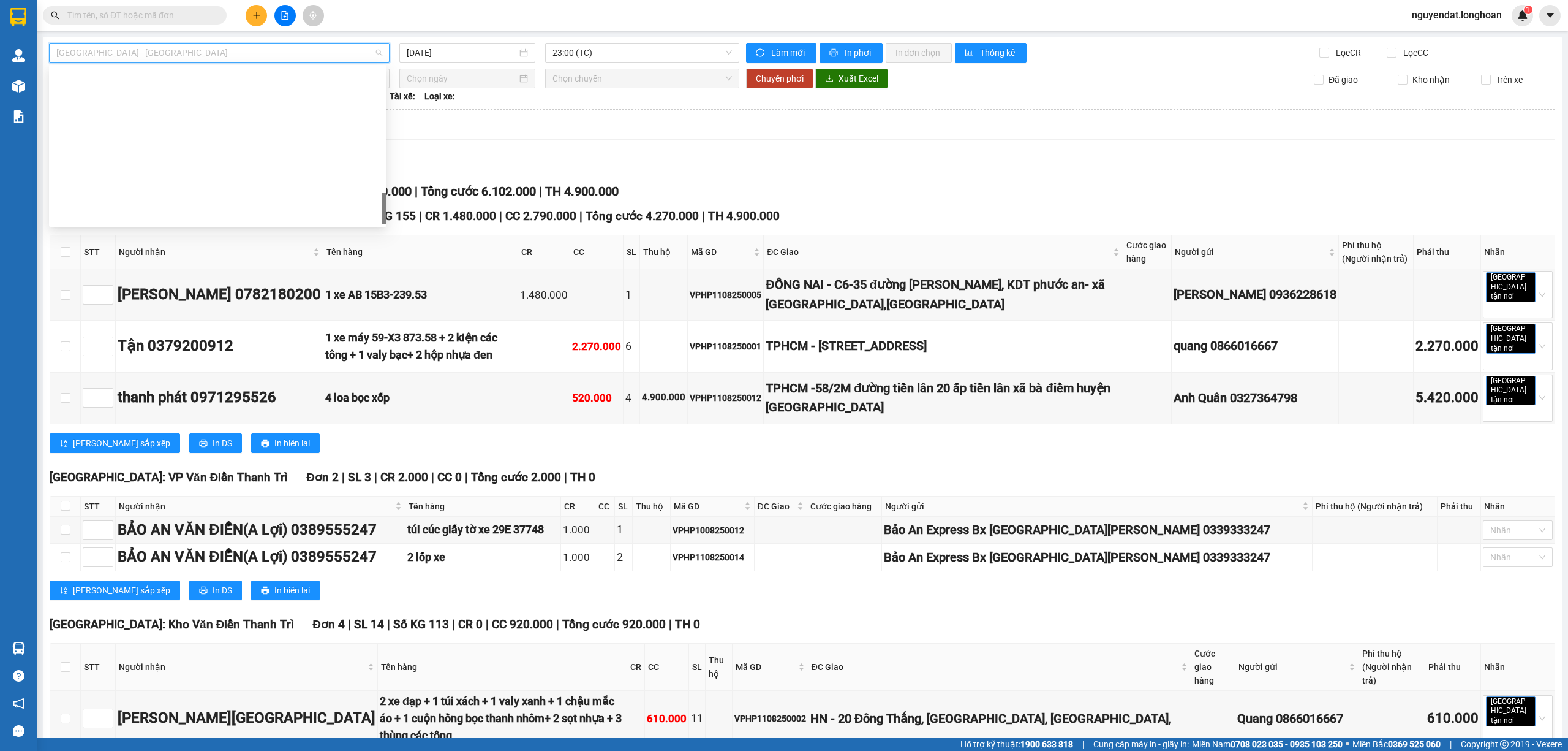
scroll to position [804, 0]
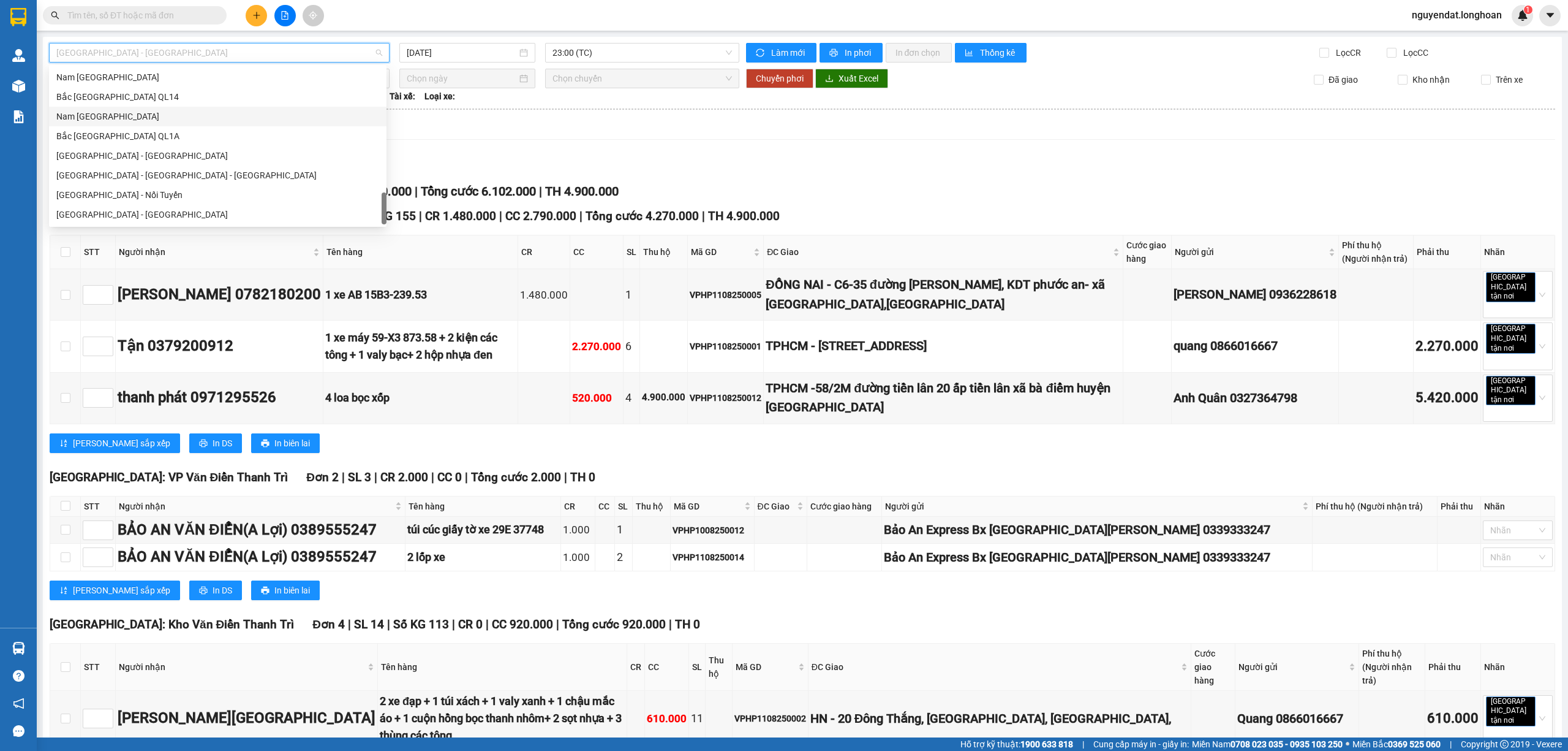
click at [154, 116] on div "Nam [GEOGRAPHIC_DATA]" at bounding box center [218, 116] width 323 height 13
type input "[DATE]"
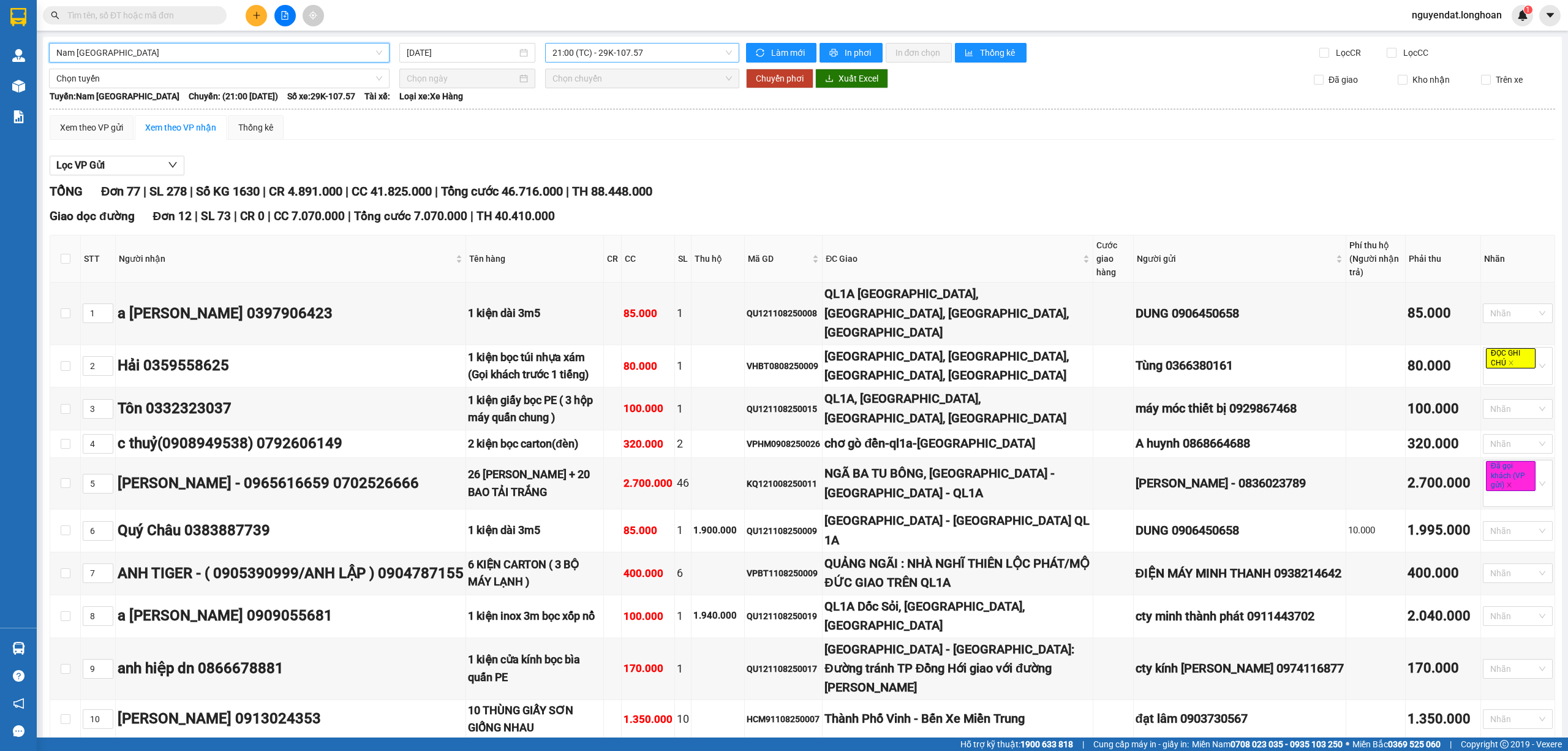
click at [613, 47] on span "21:00 (TC) - 29K-107.57" at bounding box center [642, 53] width 180 height 18
click at [620, 119] on div "23:00 (TC) - 29H-954.95" at bounding box center [596, 116] width 95 height 13
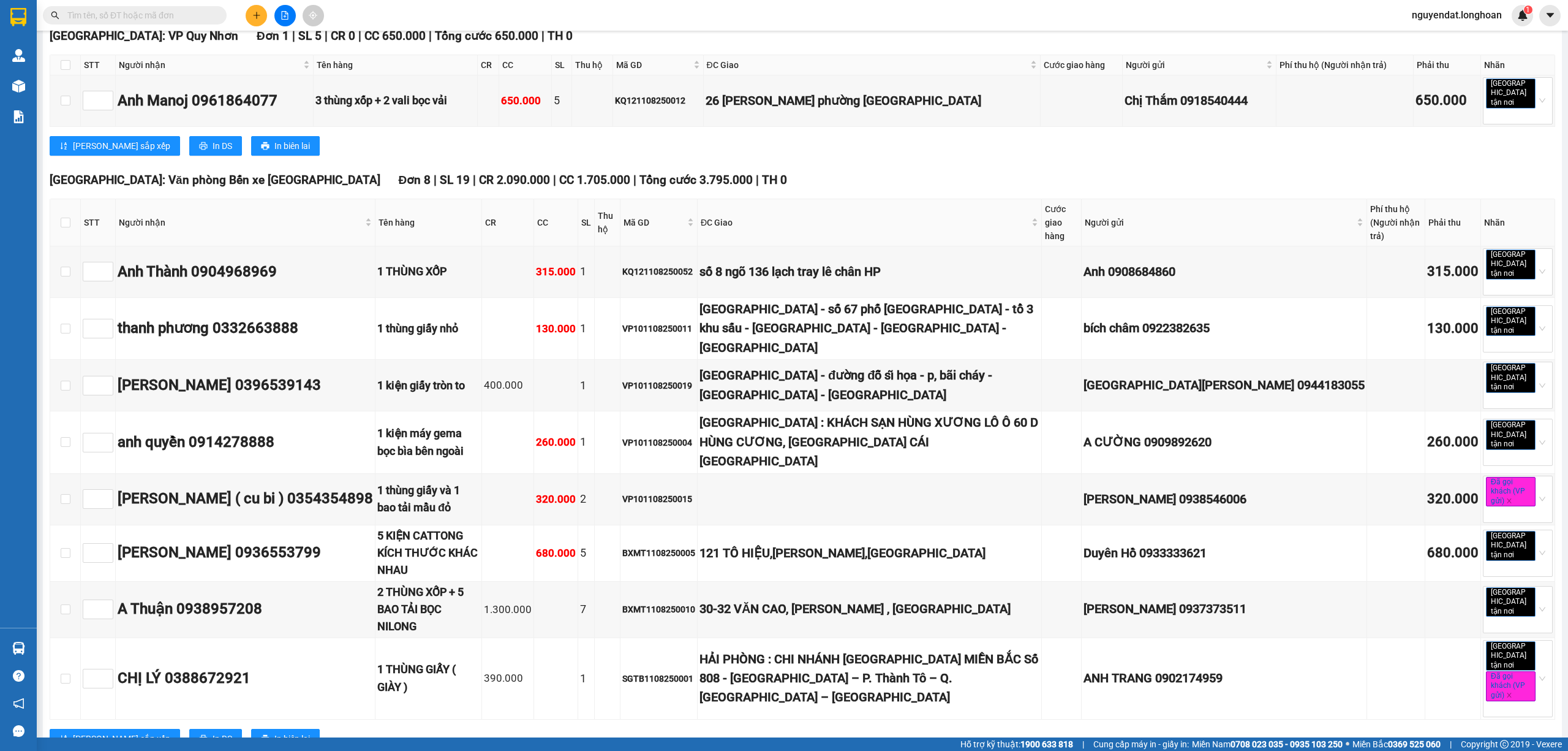
scroll to position [3649, 0]
